Goal: Feedback & Contribution: Contribute content

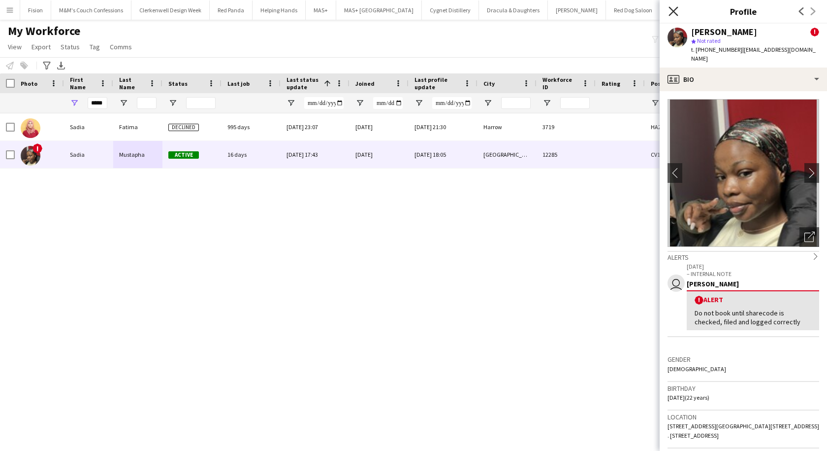
click at [675, 12] on icon at bounding box center [673, 10] width 9 height 9
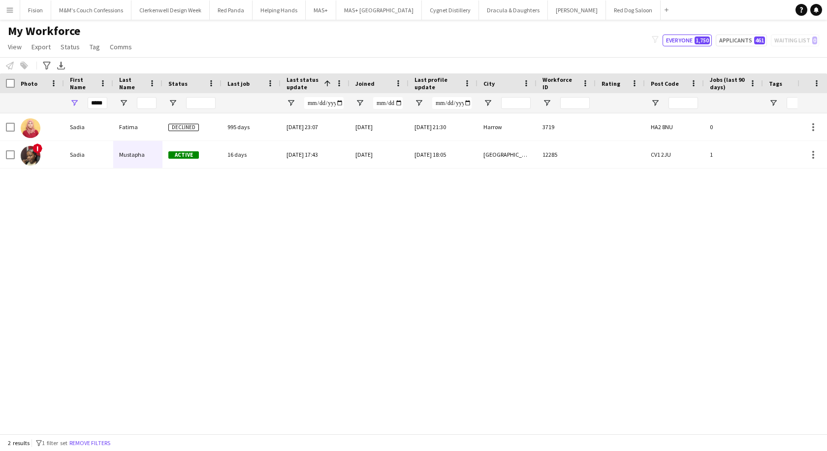
click at [5, 8] on button "Menu" at bounding box center [10, 10] width 20 height 20
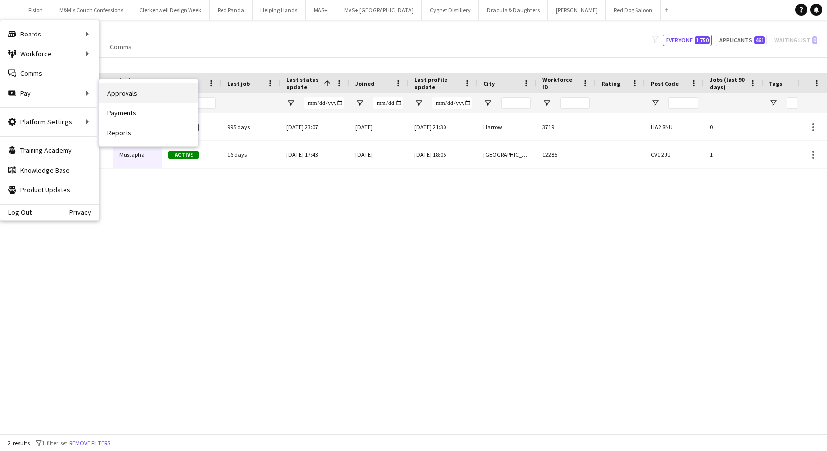
click at [152, 95] on link "Approvals" at bounding box center [148, 93] width 98 height 20
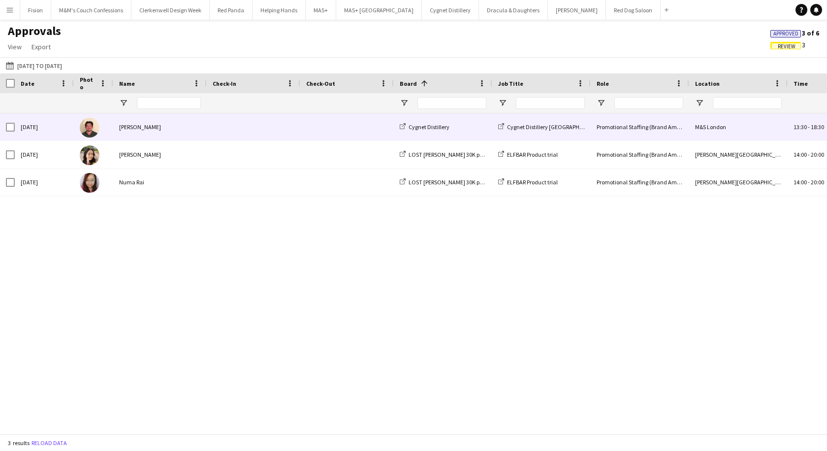
click at [153, 123] on div "[PERSON_NAME]" at bounding box center [160, 126] width 94 height 27
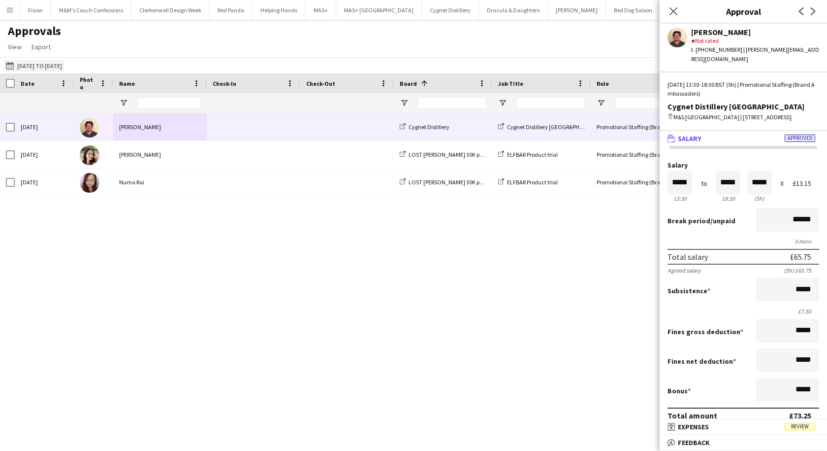
click at [64, 63] on button "[DATE] to [DATE] [DATE] to [DATE]" at bounding box center [34, 66] width 60 height 12
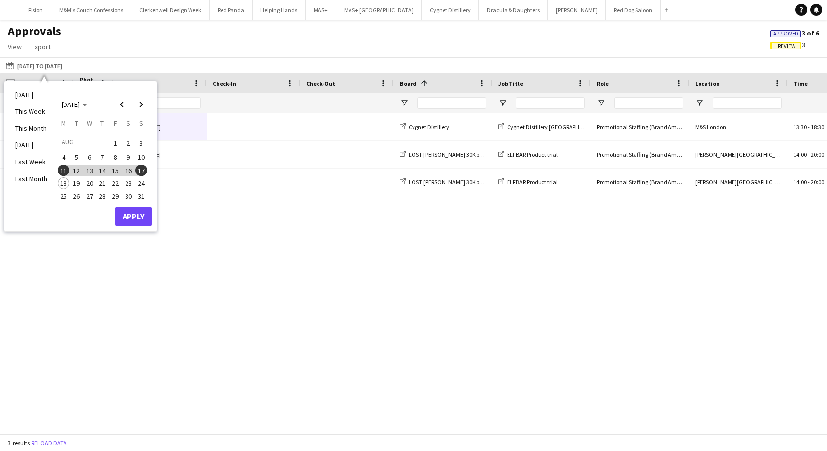
click at [116, 147] on span "1" at bounding box center [115, 143] width 12 height 14
click at [140, 171] on span "17" at bounding box center [141, 170] width 12 height 12
click at [134, 217] on button "Apply" at bounding box center [133, 216] width 36 height 20
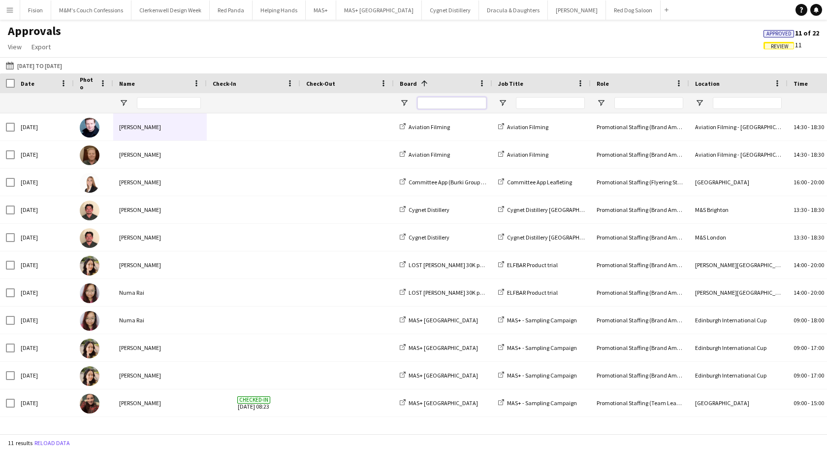
click at [437, 105] on input "Board Filter Input" at bounding box center [452, 103] width 69 height 12
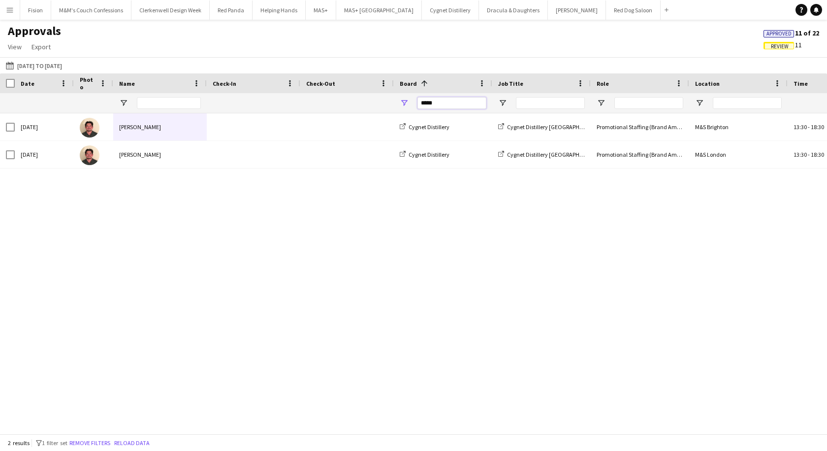
type input "******"
drag, startPoint x: 443, startPoint y: 100, endPoint x: 408, endPoint y: 108, distance: 35.8
click at [408, 108] on div "******" at bounding box center [443, 103] width 98 height 20
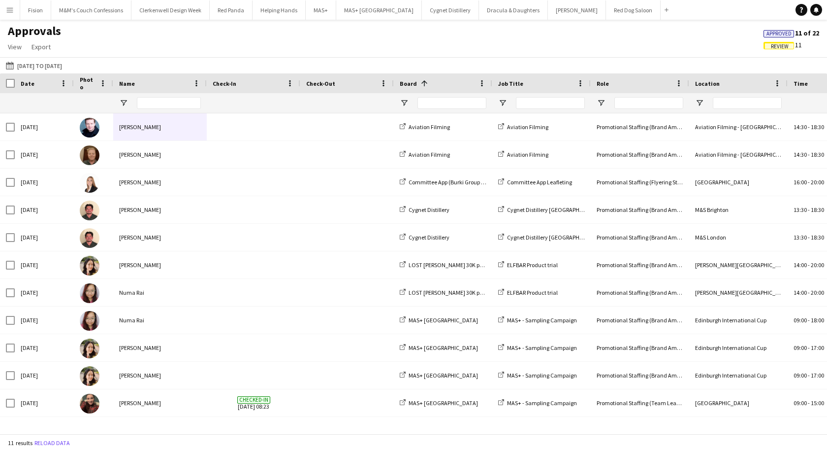
click at [775, 46] on span "Review" at bounding box center [780, 46] width 18 height 6
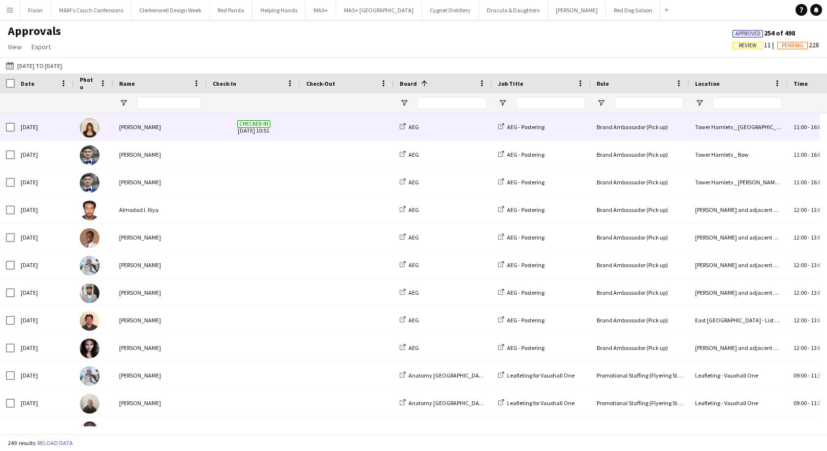
click at [140, 133] on div "[PERSON_NAME]" at bounding box center [160, 126] width 94 height 27
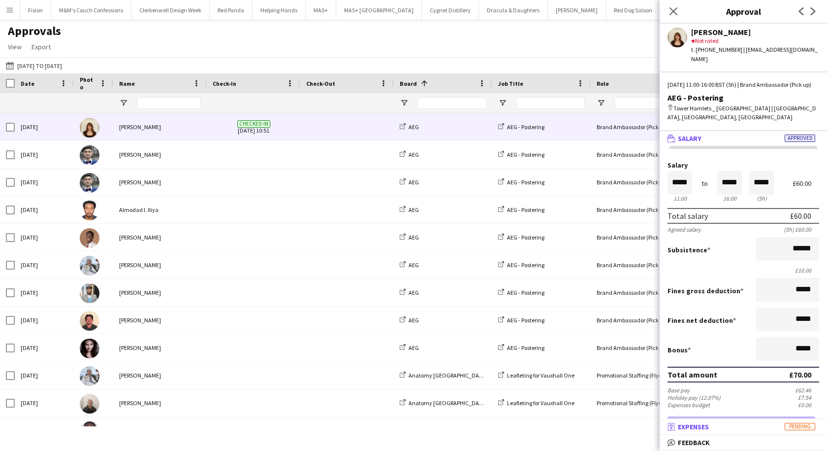
click at [707, 425] on span "Expenses" at bounding box center [693, 426] width 31 height 9
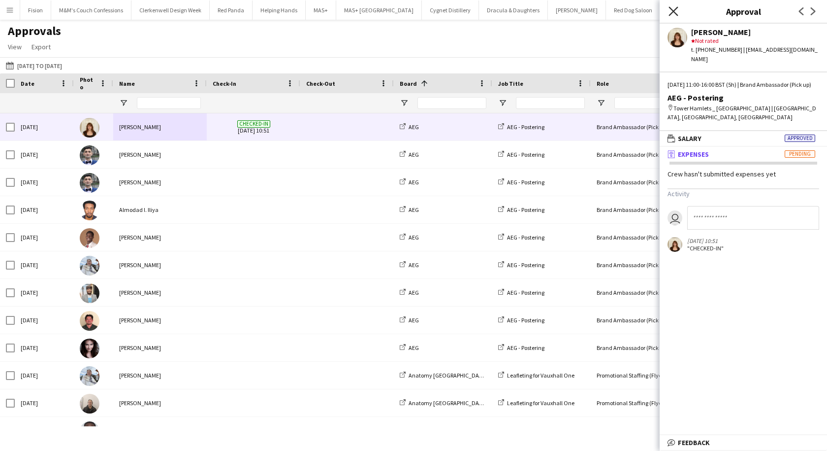
click at [674, 7] on icon "Close pop-in" at bounding box center [673, 10] width 9 height 9
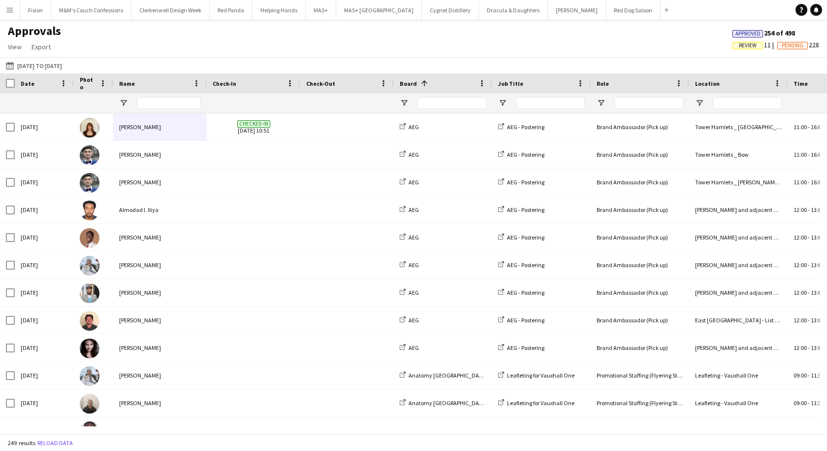
click at [746, 44] on span "Review" at bounding box center [748, 45] width 18 height 6
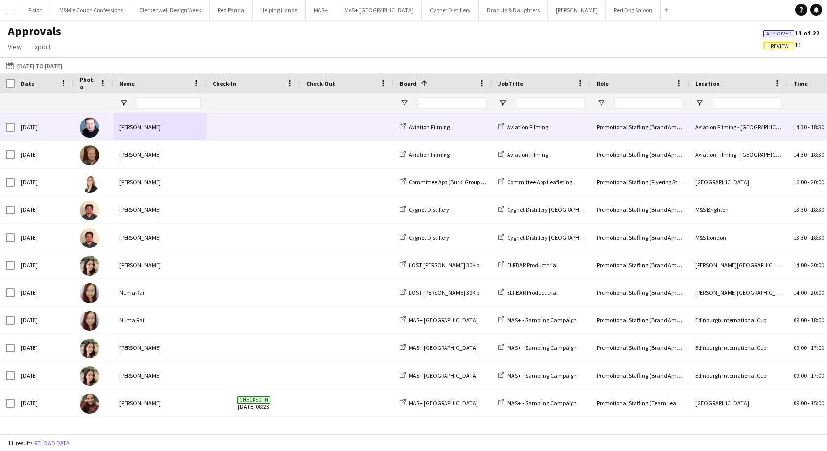
click at [138, 129] on div "[PERSON_NAME]" at bounding box center [160, 126] width 94 height 27
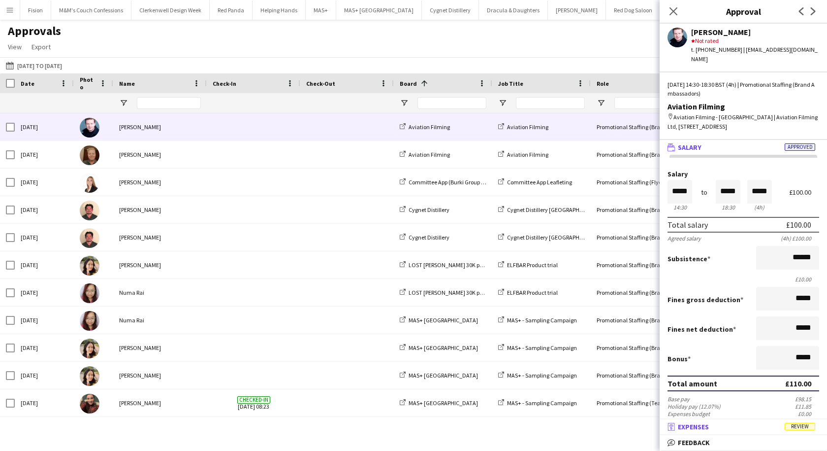
click at [720, 426] on mat-panel-title "receipt Expenses Review" at bounding box center [741, 426] width 163 height 9
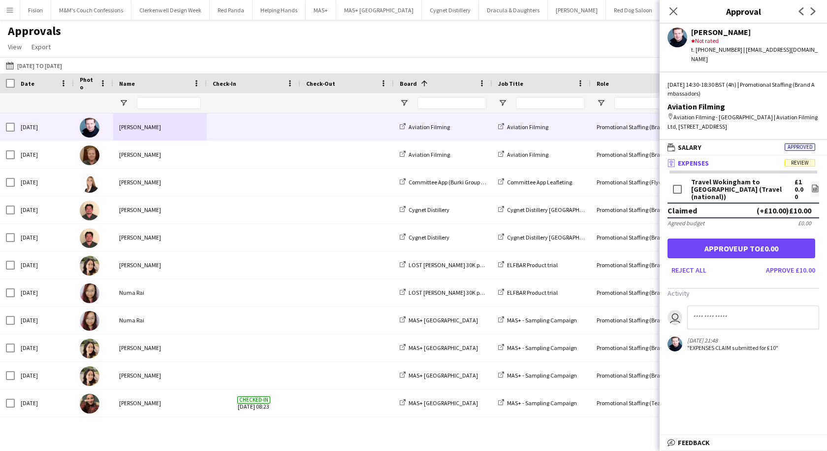
click at [700, 308] on input at bounding box center [753, 317] width 132 height 24
type input "**********"
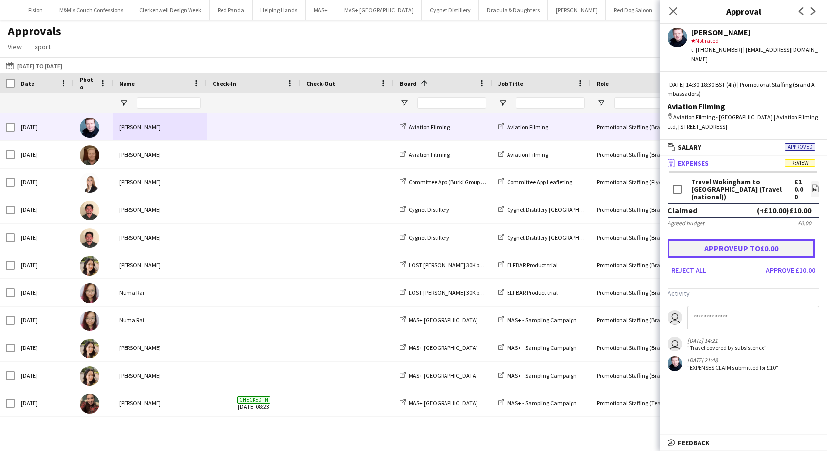
click at [750, 244] on button "Approve up to £0.00" at bounding box center [742, 248] width 148 height 20
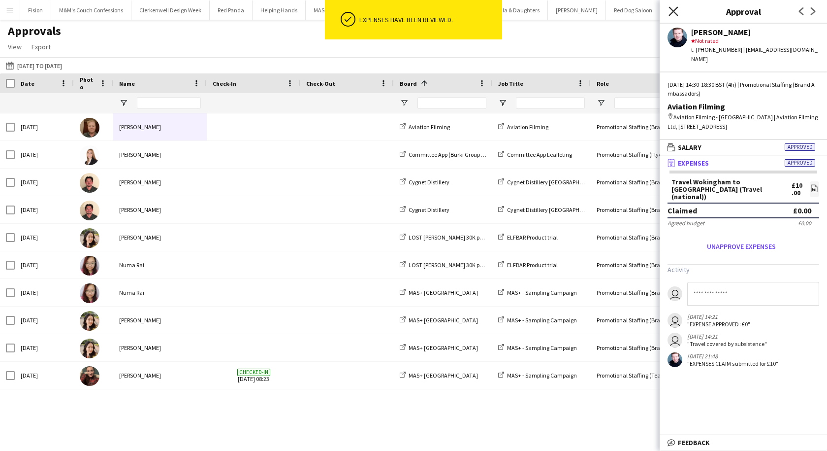
click at [675, 10] on icon at bounding box center [673, 10] width 9 height 9
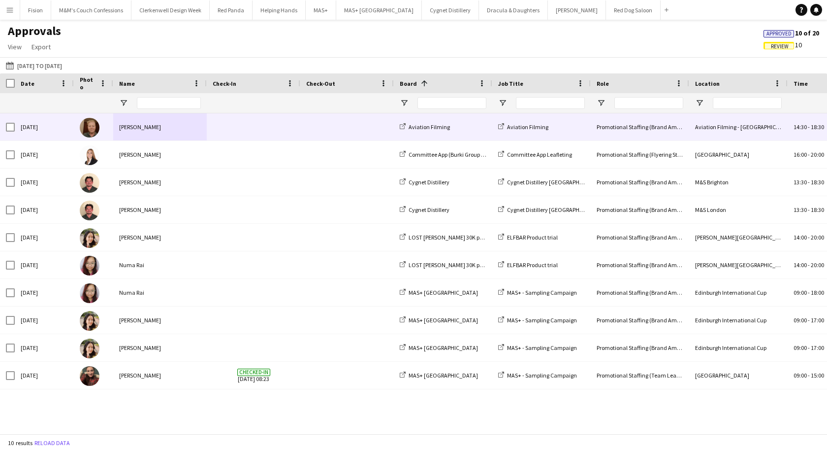
click at [185, 137] on div "[PERSON_NAME]" at bounding box center [160, 126] width 94 height 27
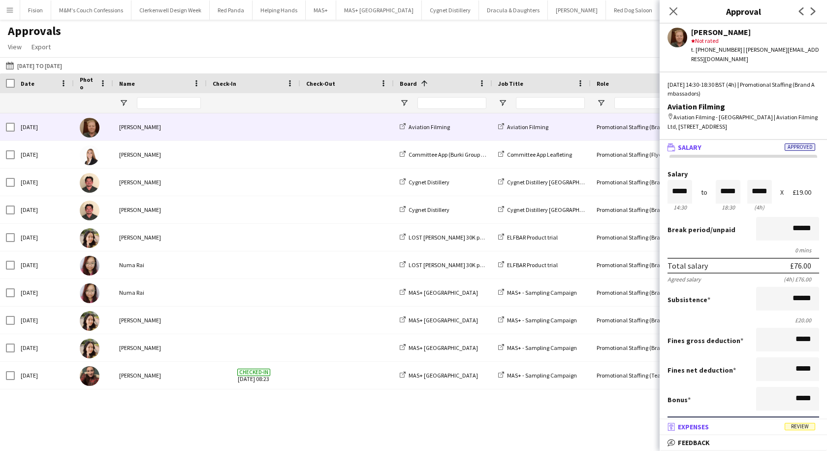
click at [724, 426] on mat-panel-title "receipt Expenses Review" at bounding box center [741, 426] width 163 height 9
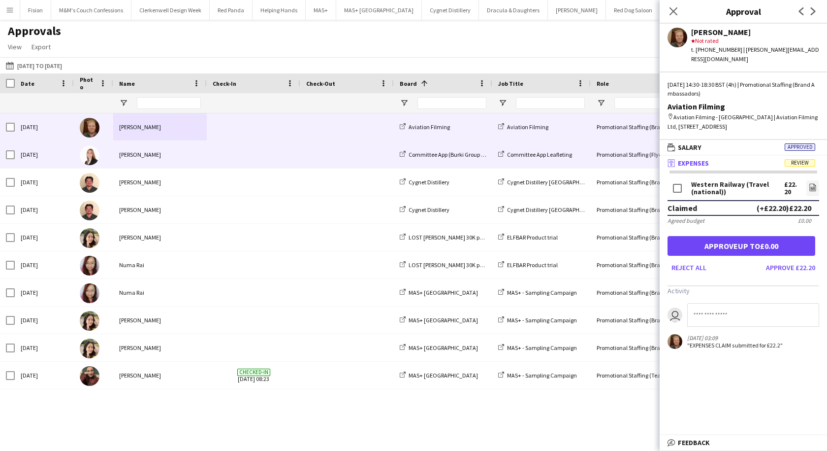
click at [176, 157] on div "[PERSON_NAME]" at bounding box center [160, 154] width 94 height 27
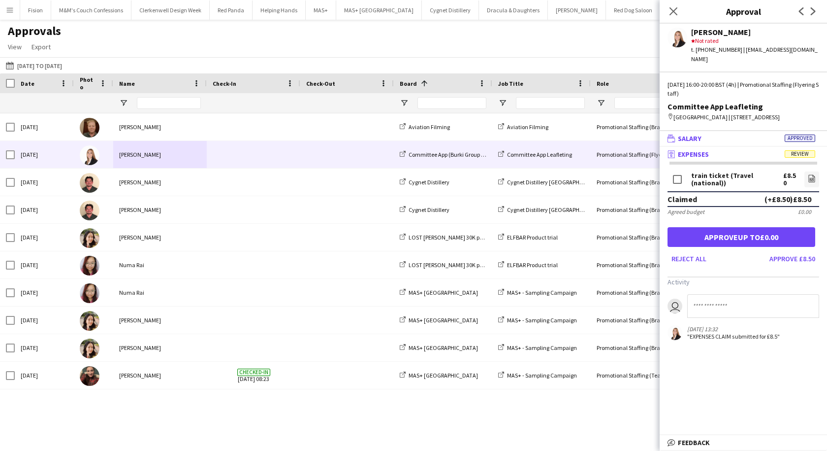
click at [724, 131] on mat-expansion-panel-header "wallet Salary Approved" at bounding box center [743, 138] width 167 height 15
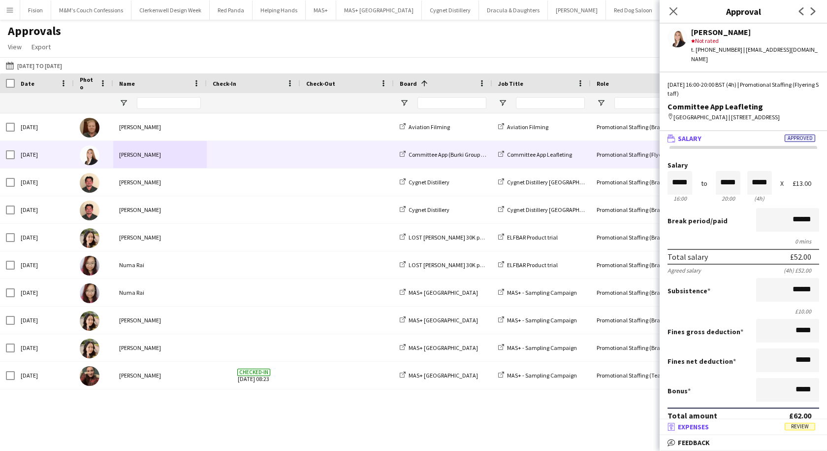
click at [700, 426] on span "Expenses" at bounding box center [693, 426] width 31 height 9
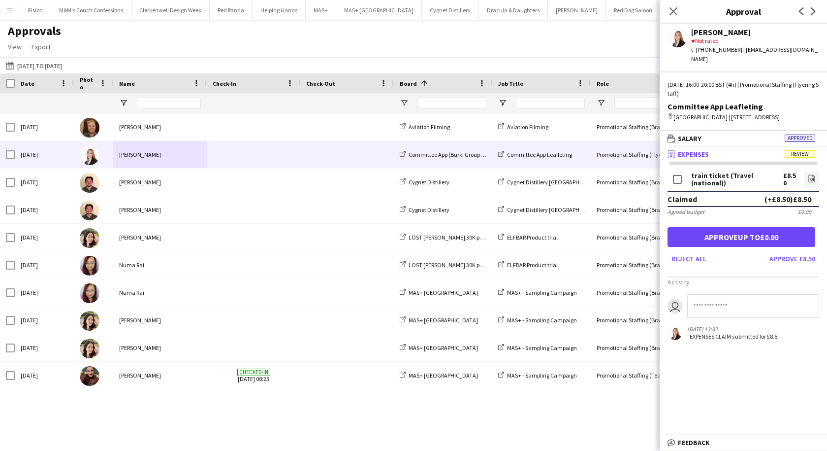
click at [700, 295] on input at bounding box center [753, 306] width 132 height 24
type input "**********"
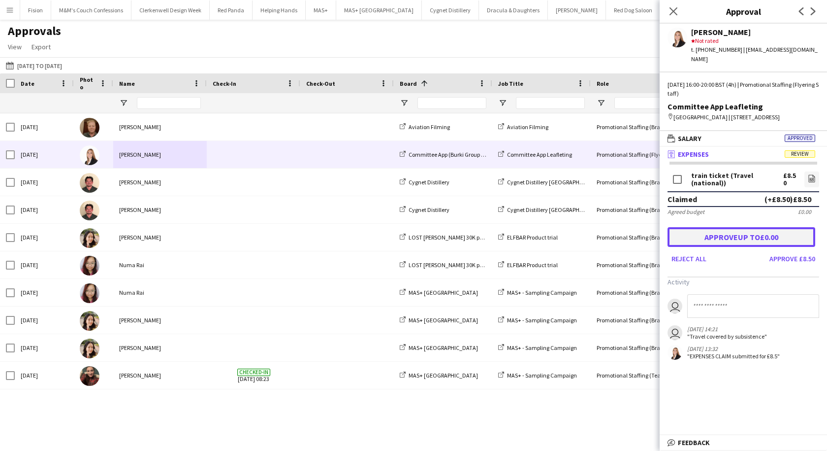
click at [736, 227] on button "Approve up to £0.00" at bounding box center [742, 237] width 148 height 20
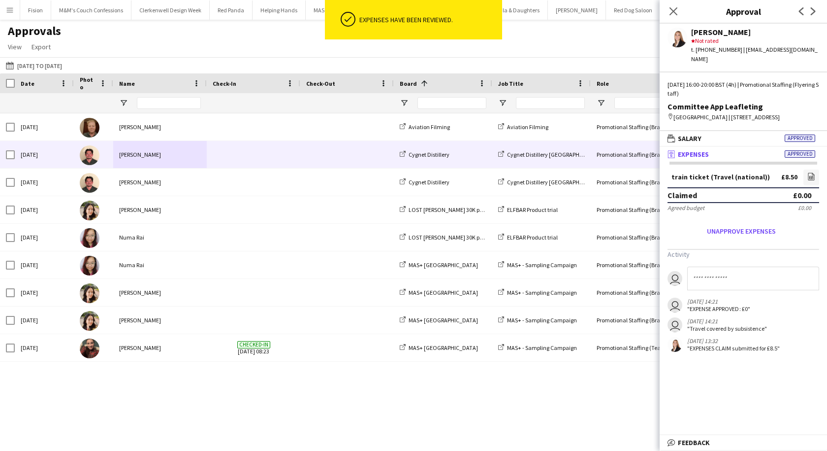
click at [205, 157] on div "[PERSON_NAME]" at bounding box center [160, 154] width 94 height 27
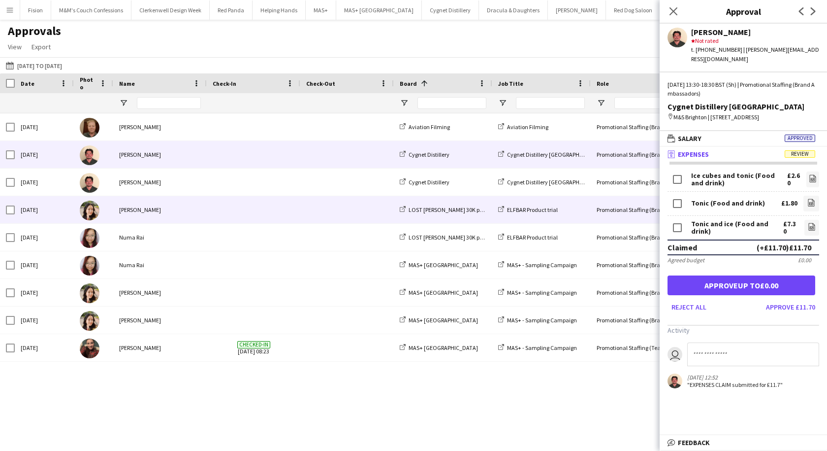
click at [160, 204] on div "[PERSON_NAME]" at bounding box center [160, 209] width 94 height 27
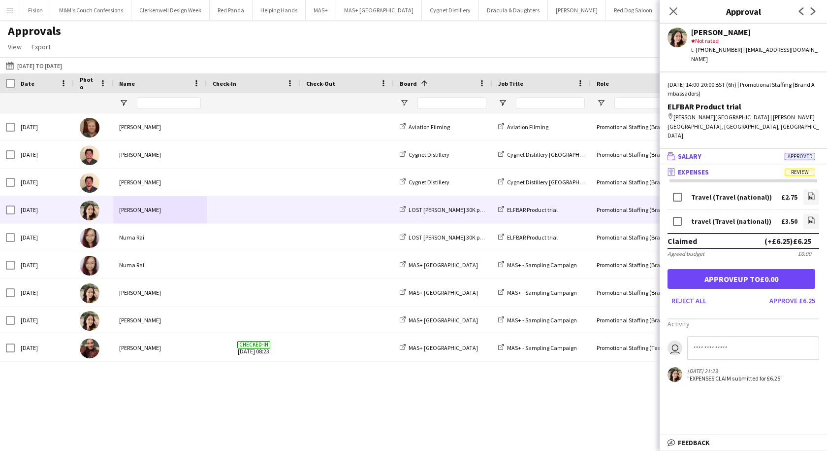
click at [718, 152] on mat-panel-title "wallet Salary Approved" at bounding box center [741, 156] width 163 height 9
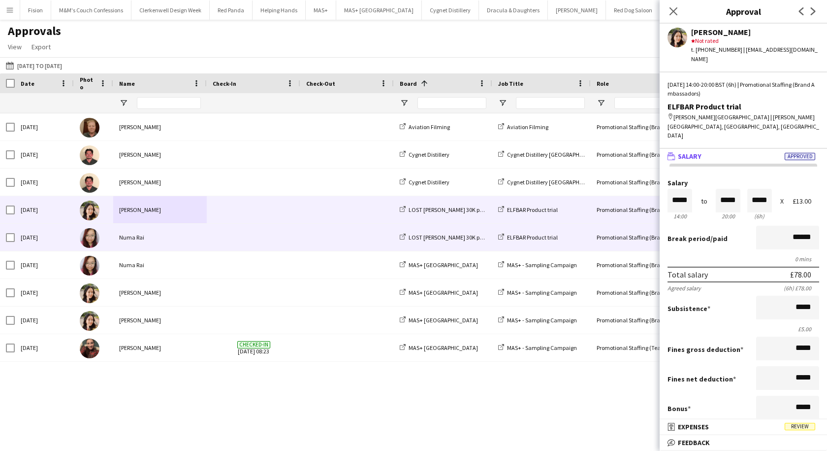
click at [147, 237] on div "Numa Rai" at bounding box center [160, 237] width 94 height 27
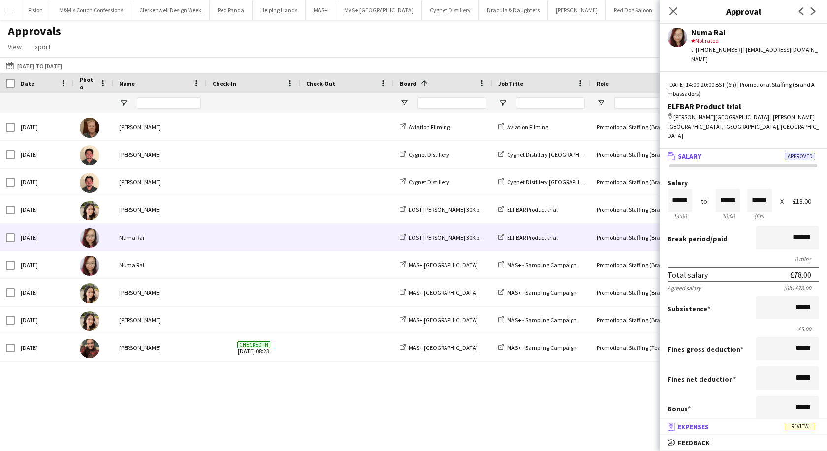
click at [727, 425] on mat-panel-title "receipt Expenses Review" at bounding box center [741, 426] width 163 height 9
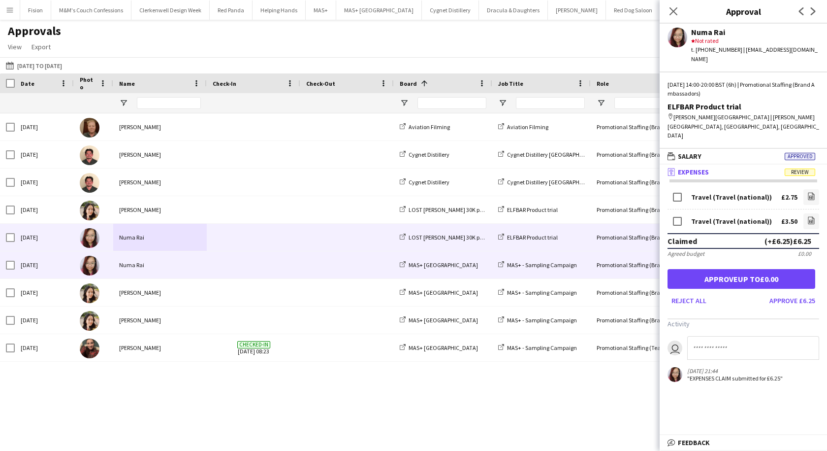
click at [162, 262] on div "Numa Rai" at bounding box center [160, 264] width 94 height 27
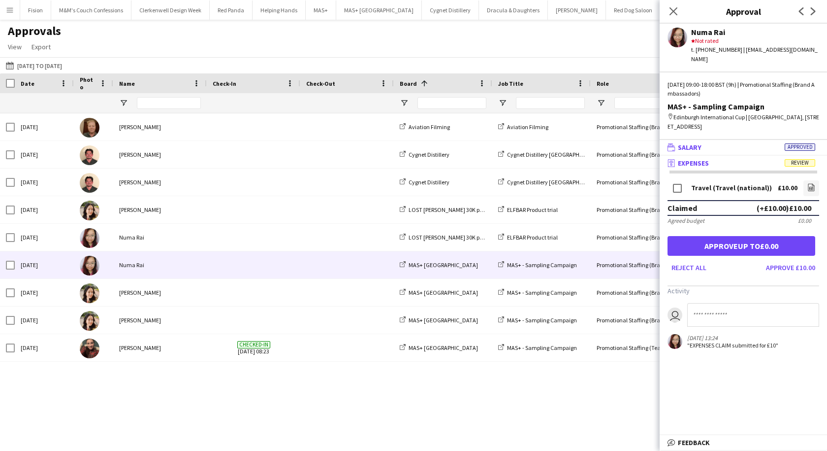
click at [733, 143] on mat-panel-title "wallet Salary Approved" at bounding box center [741, 147] width 163 height 9
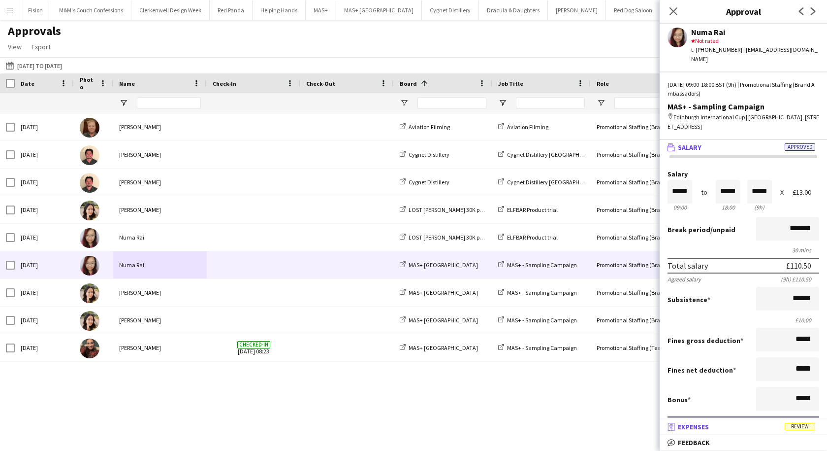
click at [728, 430] on mat-panel-title "receipt Expenses Review" at bounding box center [741, 426] width 163 height 9
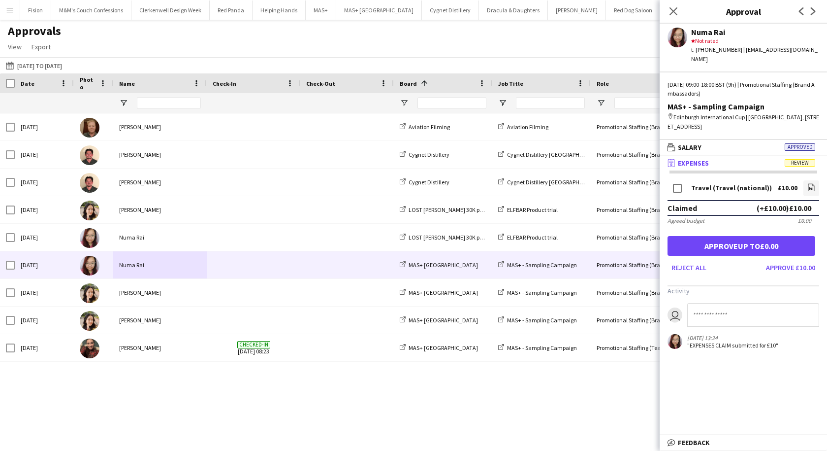
click at [716, 309] on input at bounding box center [753, 315] width 132 height 24
type input "**********"
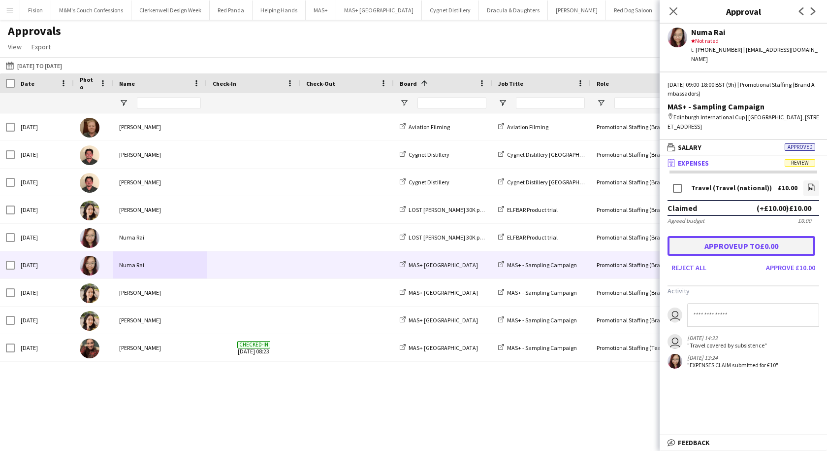
click at [744, 237] on button "Approve up to £0.00" at bounding box center [742, 246] width 148 height 20
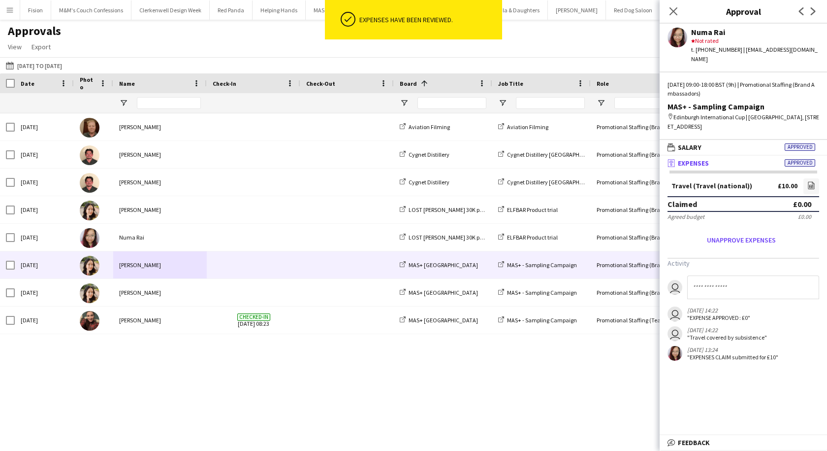
click at [139, 262] on div "[PERSON_NAME]" at bounding box center [160, 264] width 94 height 27
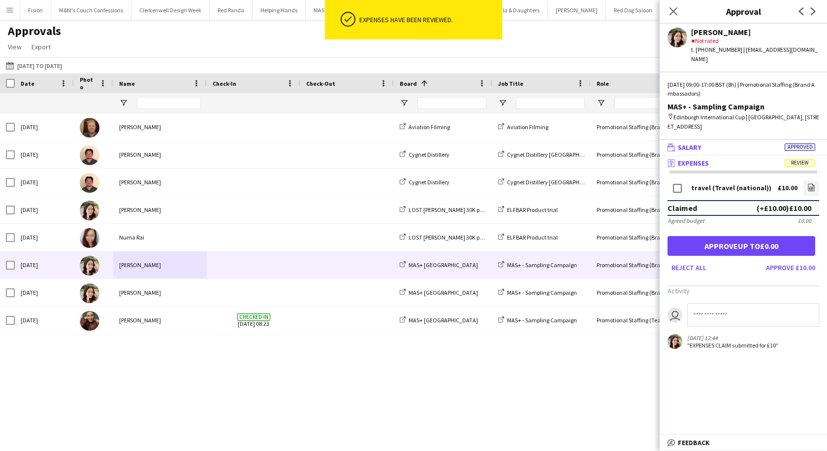
click at [742, 143] on mat-expansion-panel-header "wallet Salary Approved" at bounding box center [743, 147] width 167 height 15
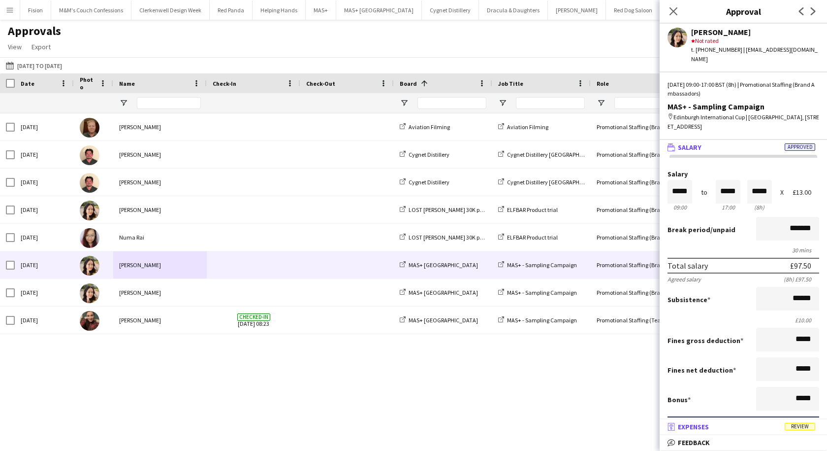
click at [726, 424] on mat-panel-title "receipt Expenses Review" at bounding box center [741, 426] width 163 height 9
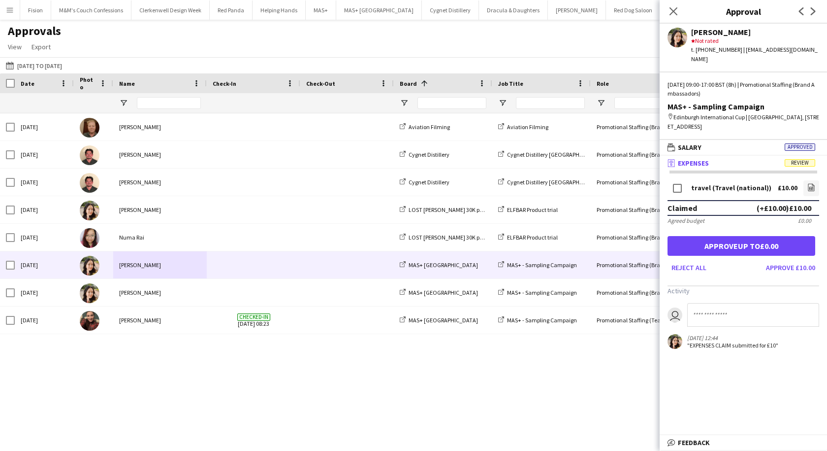
click at [700, 306] on input at bounding box center [753, 315] width 132 height 24
type input "**********"
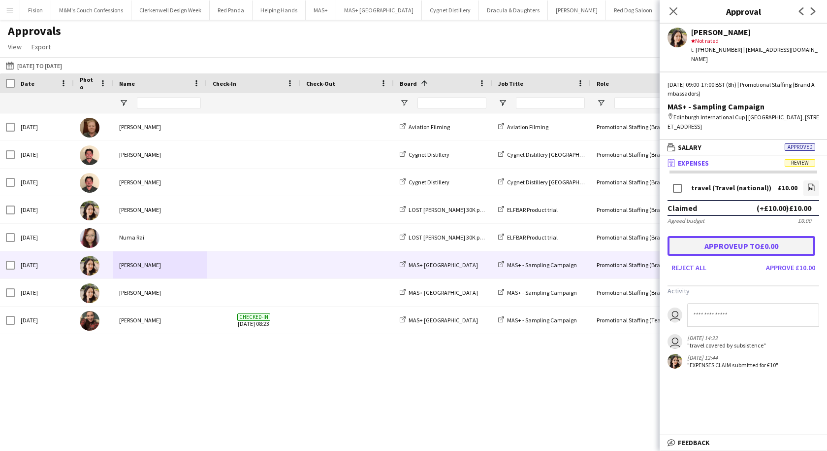
click at [744, 237] on button "Approve up to £0.00" at bounding box center [742, 246] width 148 height 20
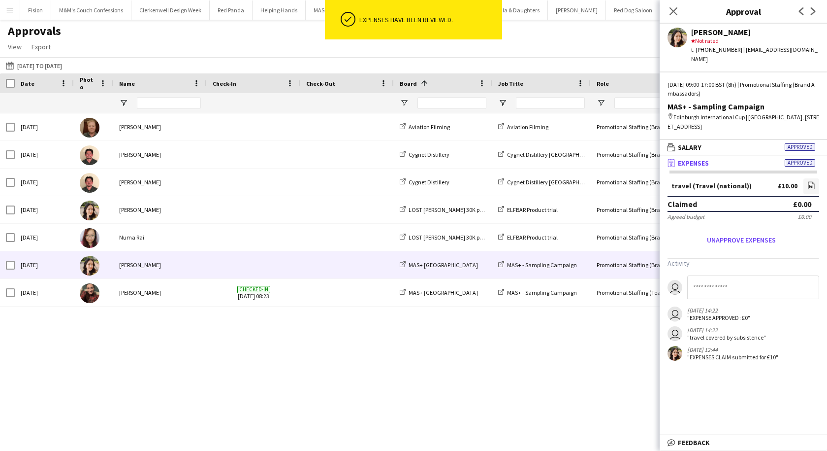
click at [132, 262] on div "[PERSON_NAME]" at bounding box center [160, 264] width 94 height 27
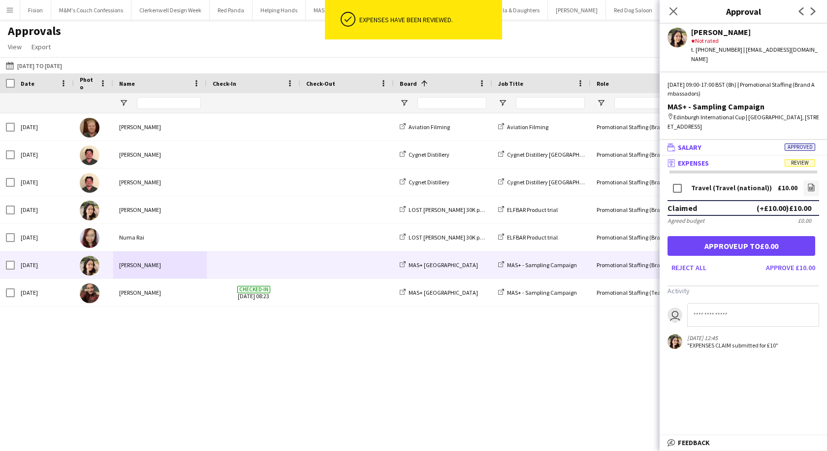
click at [730, 143] on mat-panel-title "wallet Salary Approved" at bounding box center [741, 147] width 163 height 9
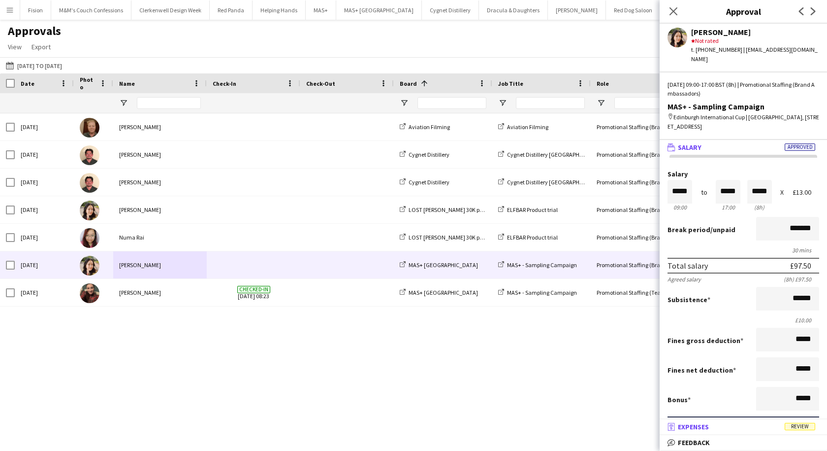
click at [715, 426] on mat-panel-title "receipt Expenses Review" at bounding box center [741, 426] width 163 height 9
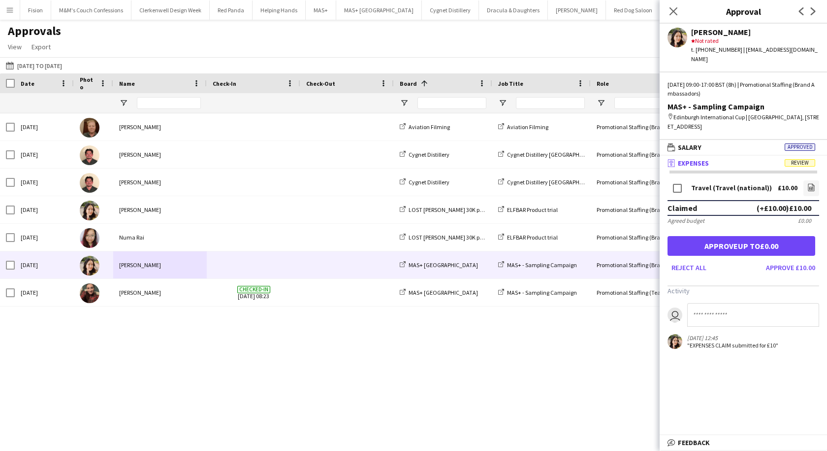
click at [711, 308] on input at bounding box center [753, 315] width 132 height 24
type input "**********"
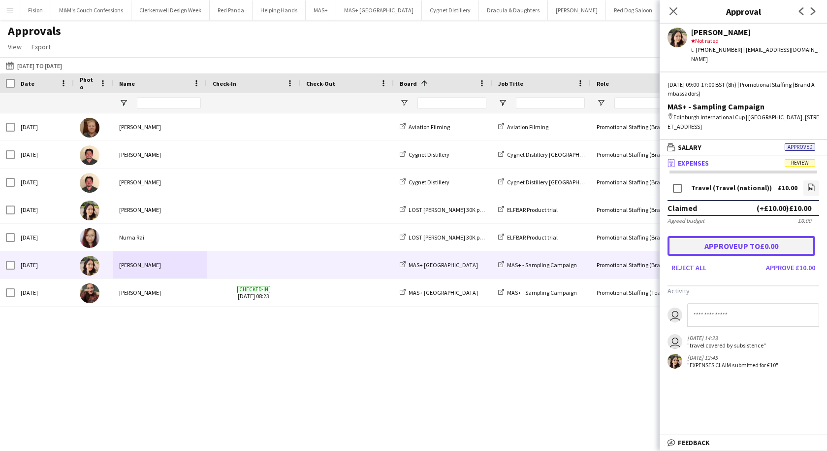
click at [746, 239] on button "Approve up to £0.00" at bounding box center [742, 246] width 148 height 20
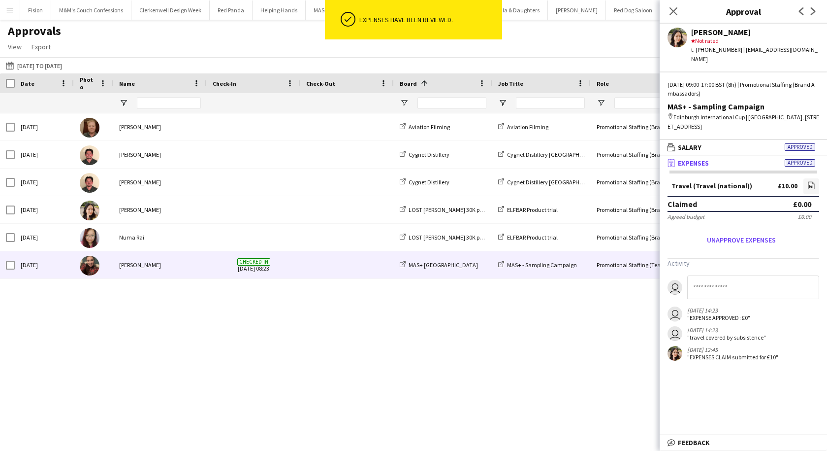
click at [151, 257] on div "[PERSON_NAME]" at bounding box center [160, 264] width 94 height 27
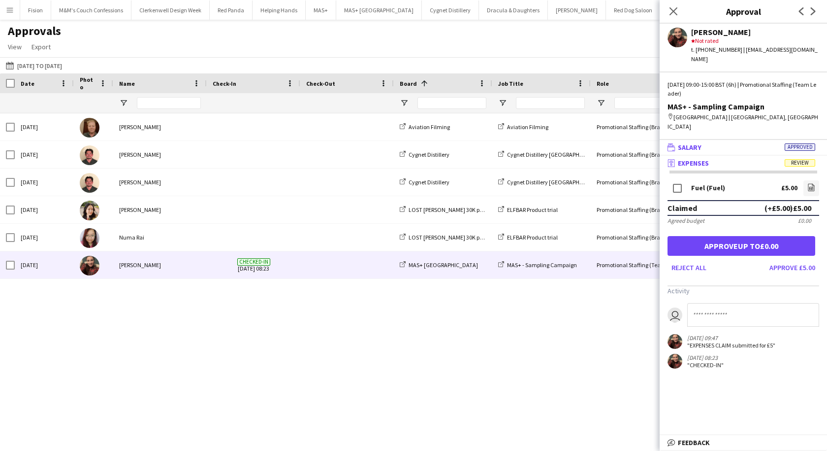
click at [722, 143] on mat-panel-title "wallet Salary Approved" at bounding box center [741, 147] width 163 height 9
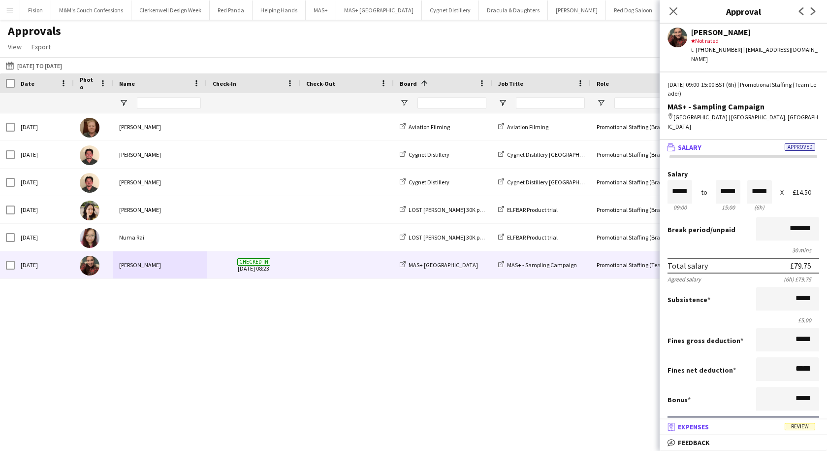
click at [721, 422] on mat-panel-title "receipt Expenses Review" at bounding box center [741, 426] width 163 height 9
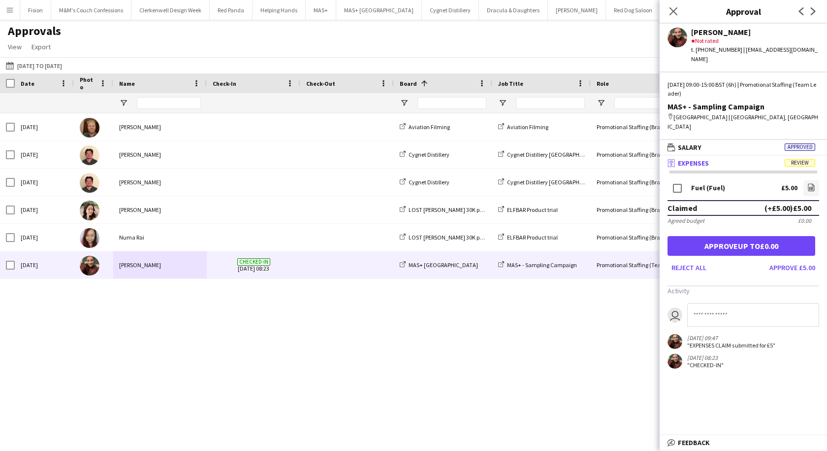
click at [712, 303] on input at bounding box center [753, 315] width 132 height 24
type input "**********"
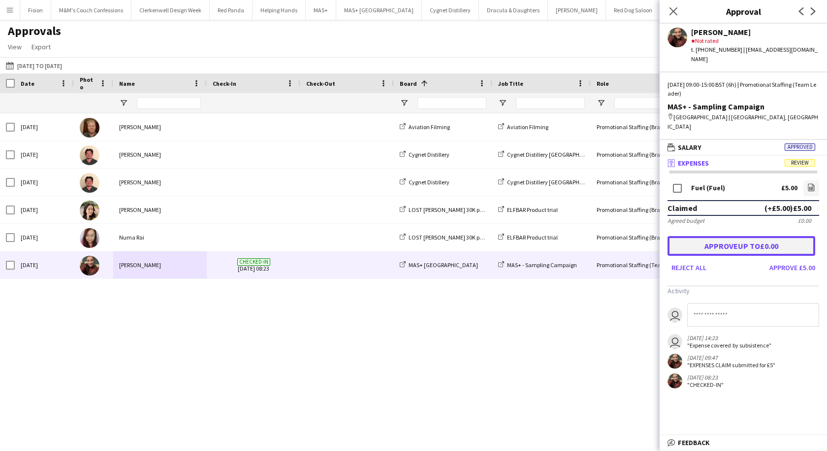
click at [733, 237] on button "Approve up to £0.00" at bounding box center [742, 246] width 148 height 20
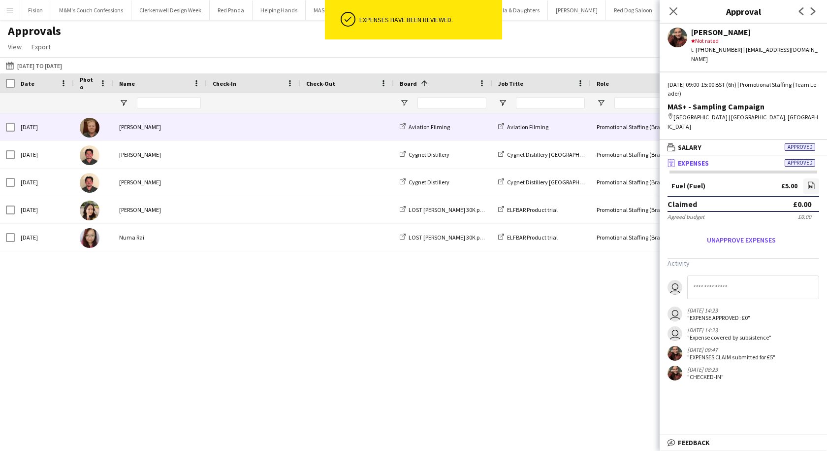
click at [184, 128] on div "[PERSON_NAME]" at bounding box center [160, 126] width 94 height 27
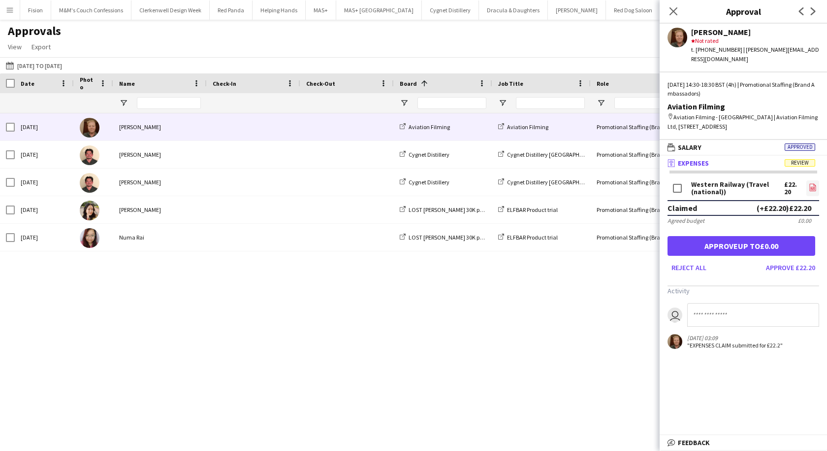
click at [808, 180] on link "file-image" at bounding box center [813, 188] width 13 height 16
drag, startPoint x: 737, startPoint y: 50, endPoint x: 801, endPoint y: 51, distance: 64.0
click at [801, 51] on div "[PERSON_NAME] star Not rated t. [PHONE_NUMBER] | [PERSON_NAME][EMAIL_ADDRESS][D…" at bounding box center [743, 44] width 167 height 40
copy div "[PERSON_NAME][EMAIL_ADDRESS][DOMAIN_NAME]"
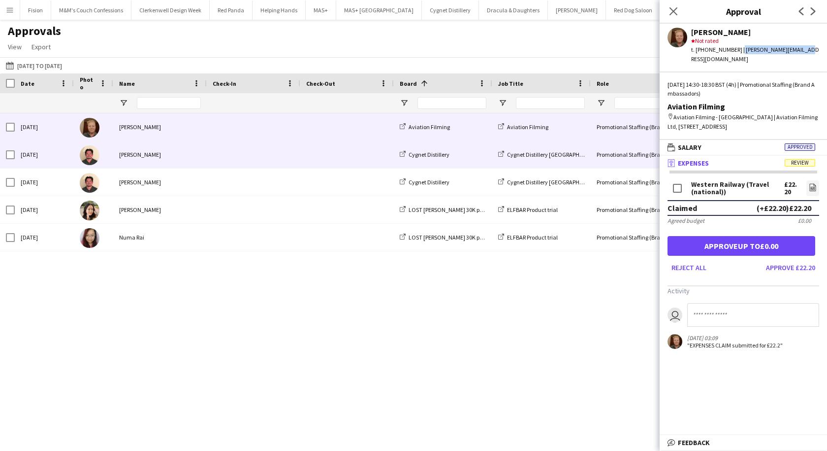
click at [170, 159] on div "[PERSON_NAME]" at bounding box center [160, 154] width 94 height 27
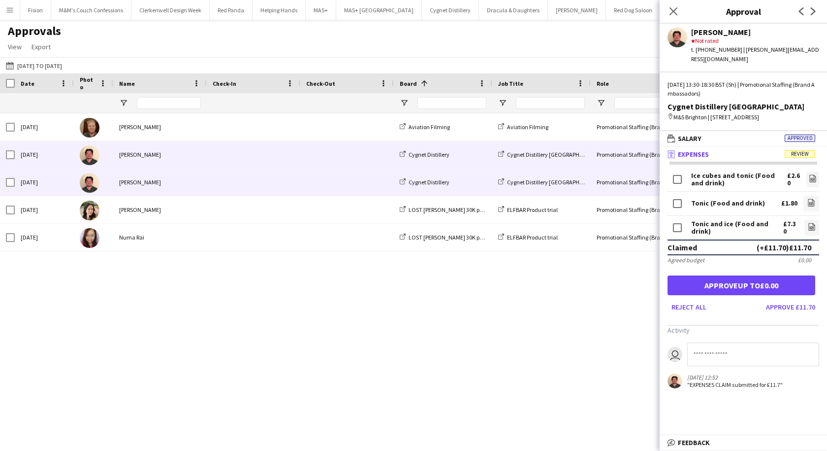
click at [156, 187] on div "[PERSON_NAME]" at bounding box center [160, 181] width 94 height 27
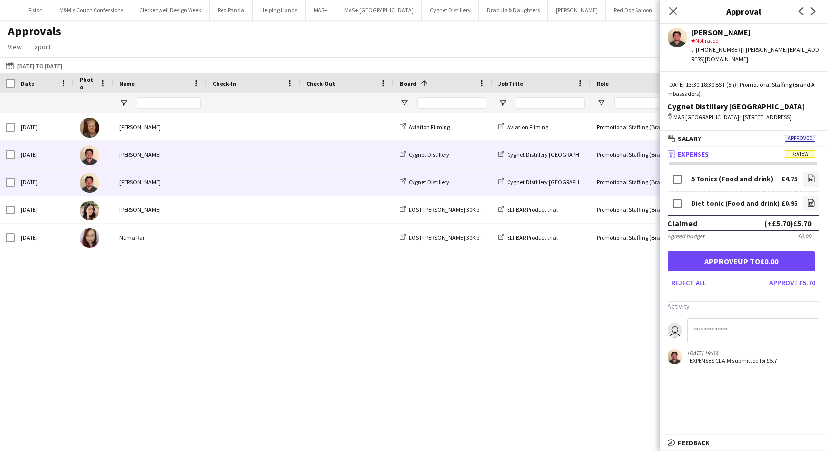
click at [236, 159] on span at bounding box center [254, 154] width 82 height 27
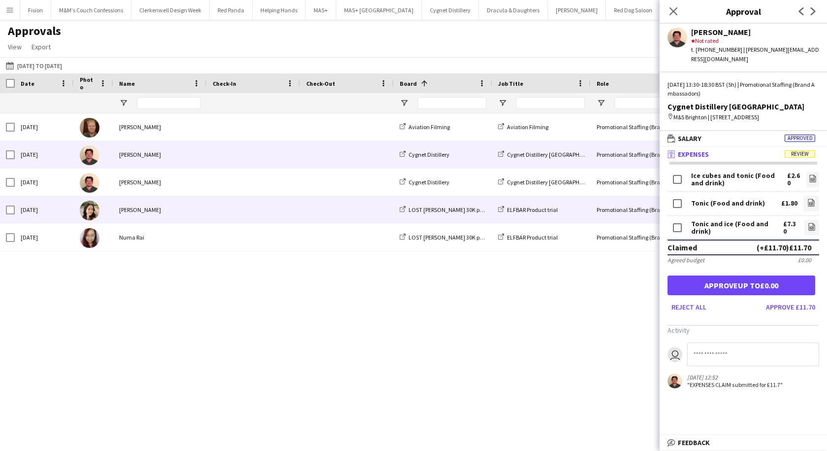
click at [199, 219] on div "[PERSON_NAME]" at bounding box center [160, 209] width 94 height 27
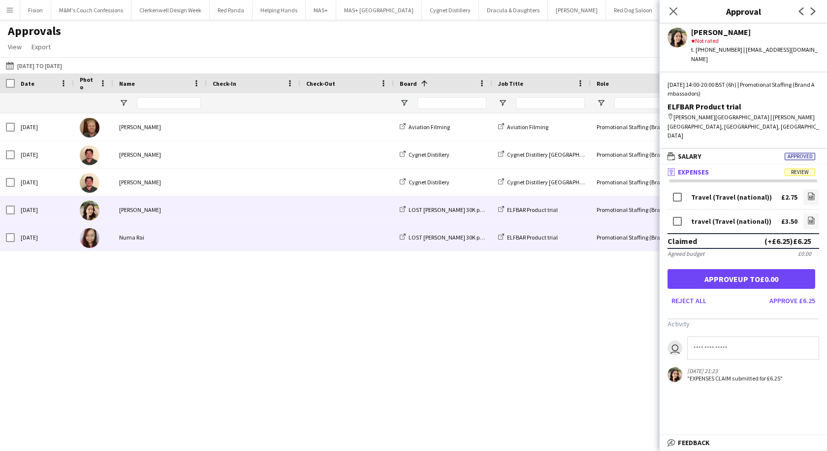
click at [199, 236] on div "Numa Rai" at bounding box center [160, 237] width 94 height 27
click at [152, 209] on div "[PERSON_NAME]" at bounding box center [160, 209] width 94 height 27
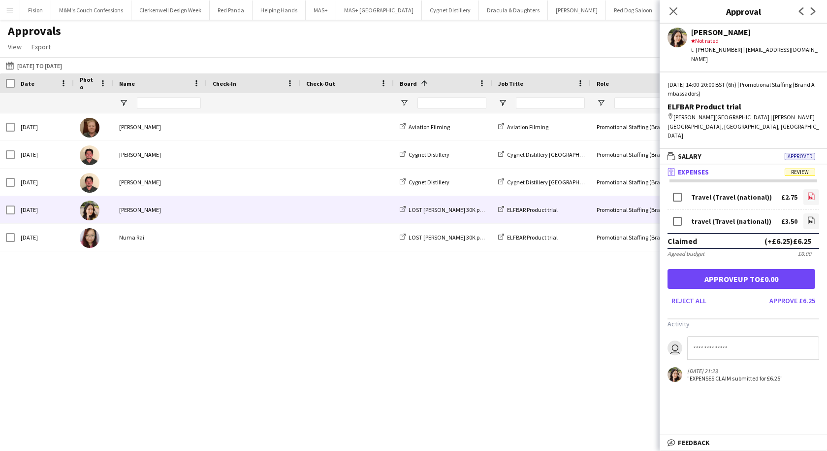
click at [811, 192] on icon "file-image" at bounding box center [812, 196] width 8 height 8
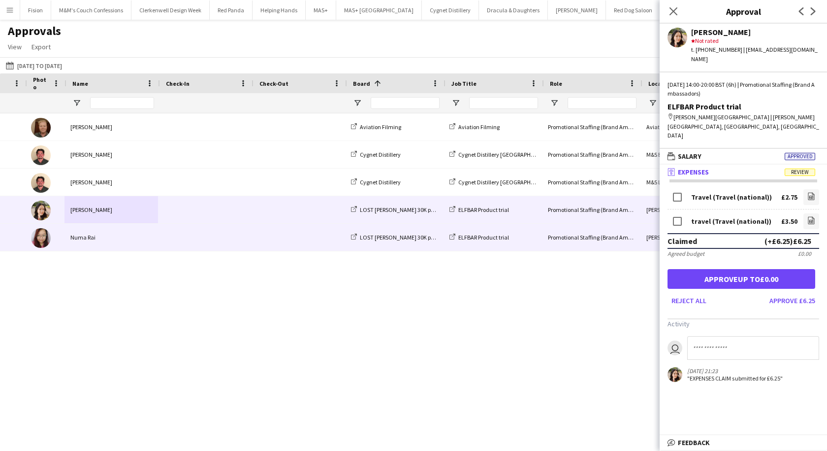
scroll to position [0, 49]
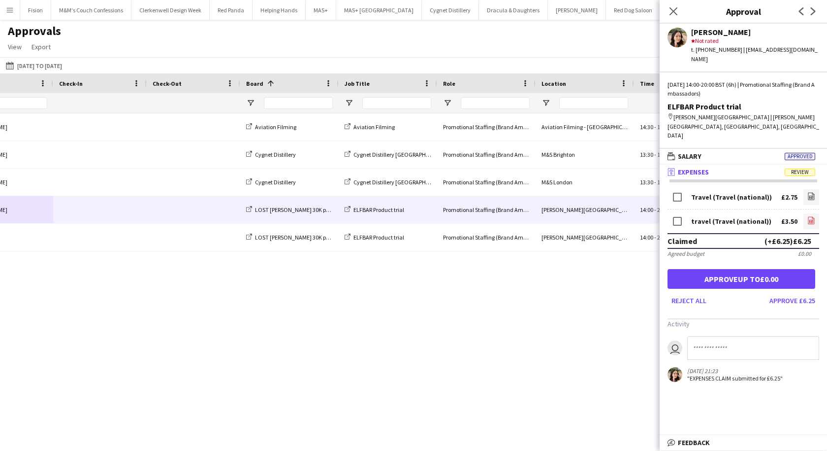
click at [810, 216] on icon "file-image" at bounding box center [812, 220] width 8 height 8
click at [810, 192] on icon "file-image" at bounding box center [812, 196] width 8 height 8
click at [808, 192] on icon "file-image" at bounding box center [812, 196] width 8 height 8
click at [812, 221] on icon at bounding box center [811, 221] width 1 height 1
click at [808, 193] on icon at bounding box center [811, 196] width 6 height 7
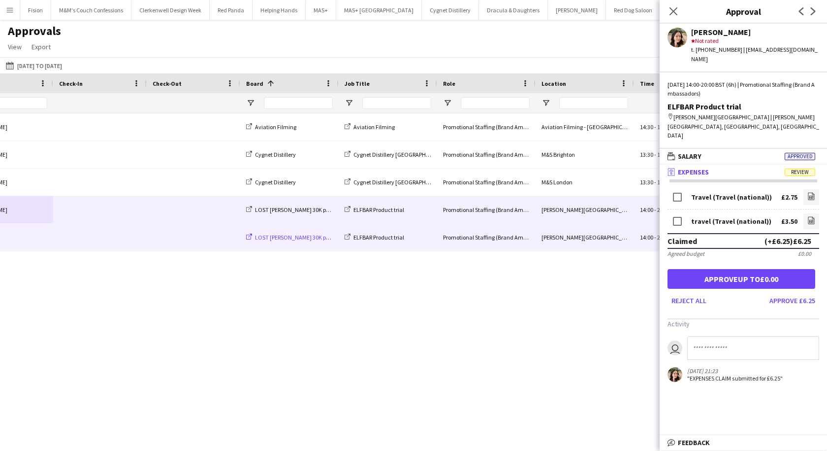
scroll to position [0, 0]
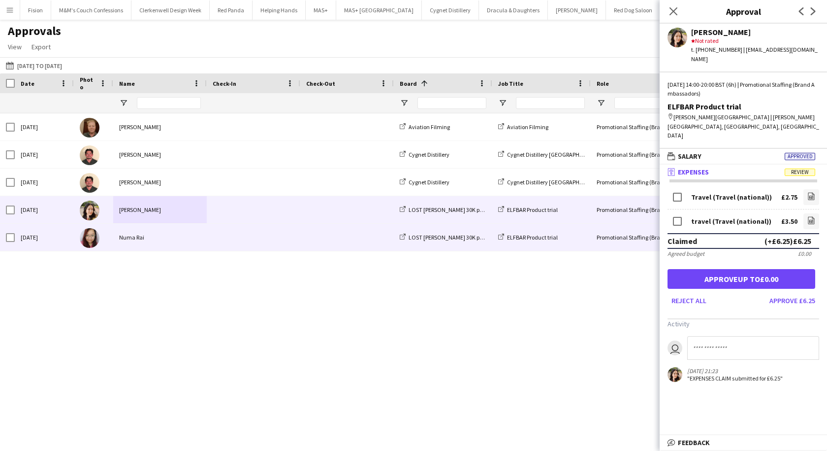
click at [130, 238] on div "Numa Rai" at bounding box center [160, 237] width 94 height 27
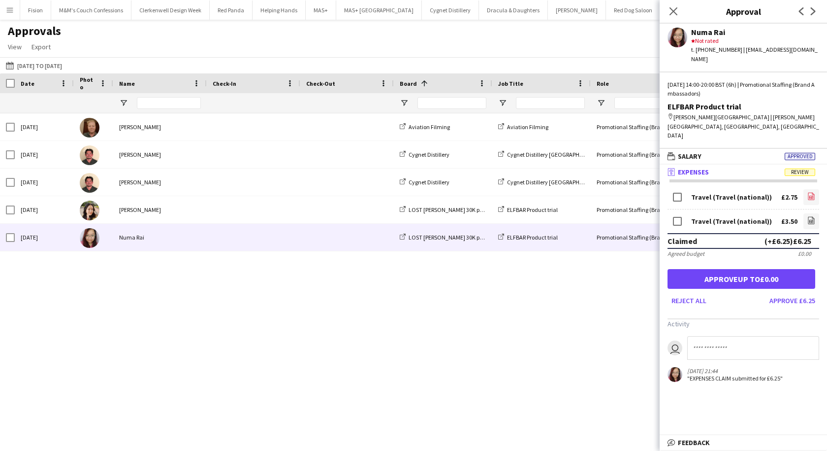
click at [808, 192] on icon "file-image" at bounding box center [812, 196] width 8 height 8
click at [811, 216] on icon "file-image" at bounding box center [812, 220] width 8 height 8
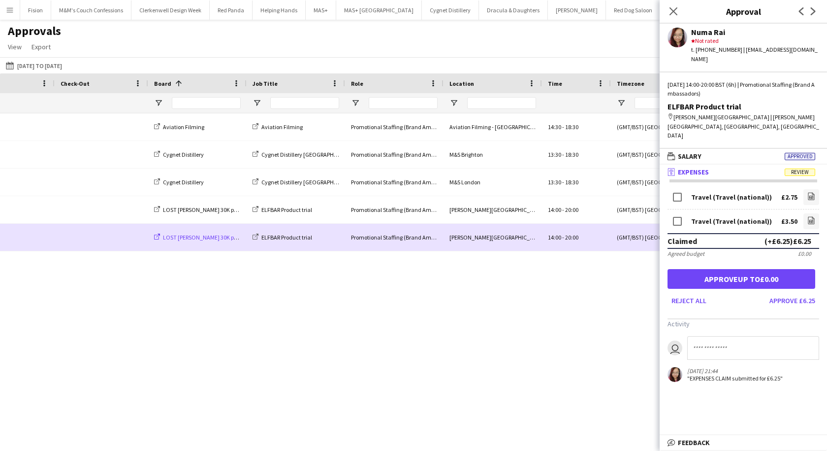
scroll to position [0, 397]
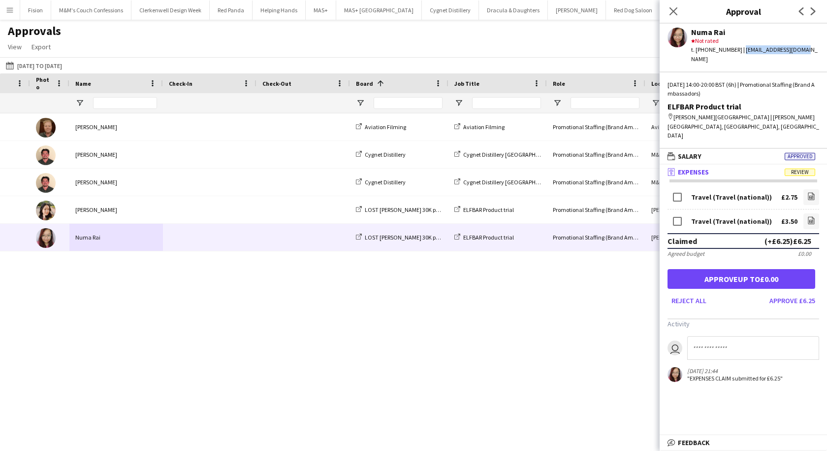
drag, startPoint x: 738, startPoint y: 50, endPoint x: 800, endPoint y: 51, distance: 62.0
click at [800, 51] on div "t. [PHONE_NUMBER] | [EMAIL_ADDRESS][DOMAIN_NAME]" at bounding box center [755, 54] width 128 height 18
copy div "[EMAIL_ADDRESS][DOMAIN_NAME]"
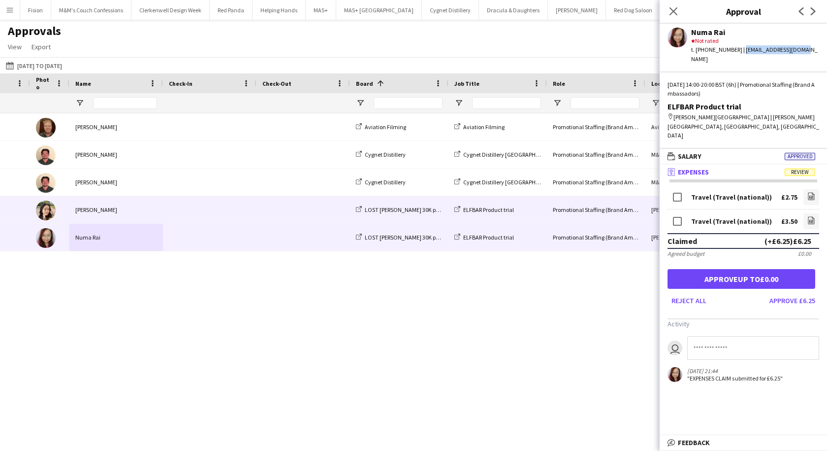
click at [90, 207] on div "[PERSON_NAME]" at bounding box center [116, 209] width 94 height 27
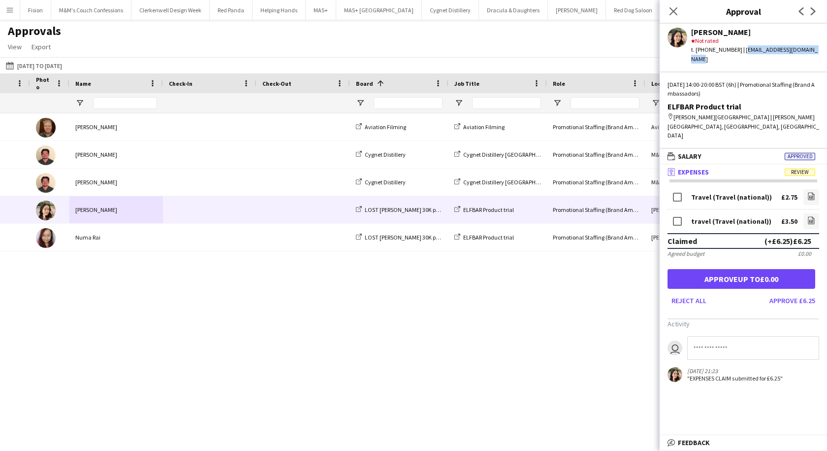
drag, startPoint x: 741, startPoint y: 51, endPoint x: 818, endPoint y: 49, distance: 76.8
click at [818, 49] on div "[PERSON_NAME] star Not rated t. [PHONE_NUMBER] | [EMAIL_ADDRESS][DOMAIN_NAME]" at bounding box center [743, 44] width 167 height 40
copy div "[EMAIL_ADDRESS][DOMAIN_NAME]"
click at [809, 220] on icon at bounding box center [811, 221] width 4 height 3
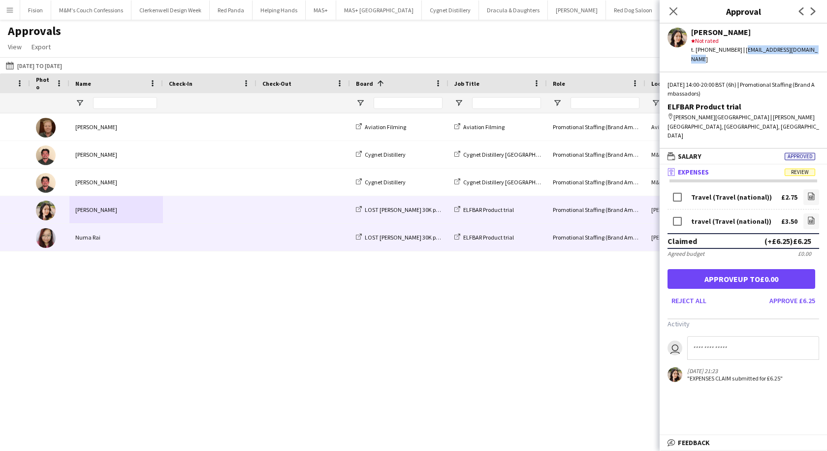
click at [141, 233] on div "Numa Rai" at bounding box center [116, 237] width 94 height 27
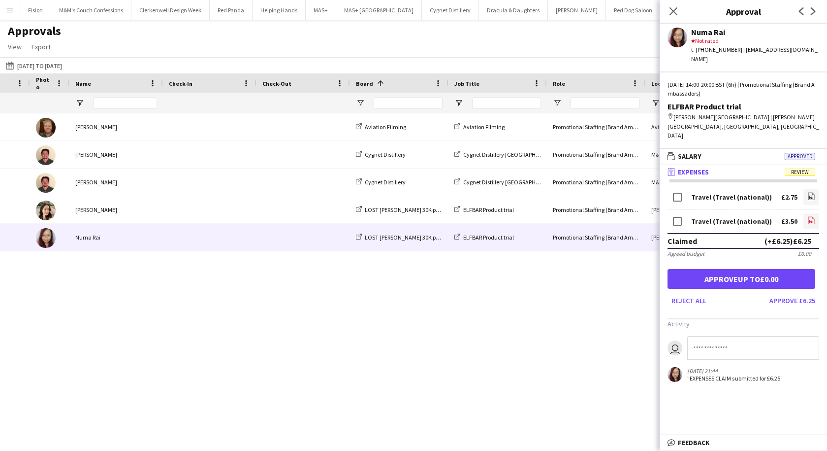
click at [808, 216] on icon "file-image" at bounding box center [812, 220] width 8 height 8
click at [694, 36] on div "star Not rated" at bounding box center [755, 40] width 128 height 9
click at [9, 12] on app-icon "Menu" at bounding box center [10, 10] width 8 height 8
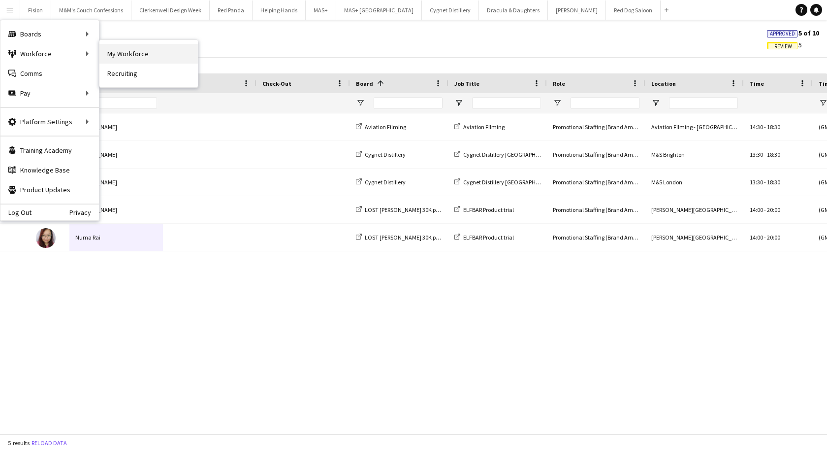
click at [144, 53] on link "My Workforce" at bounding box center [148, 54] width 98 height 20
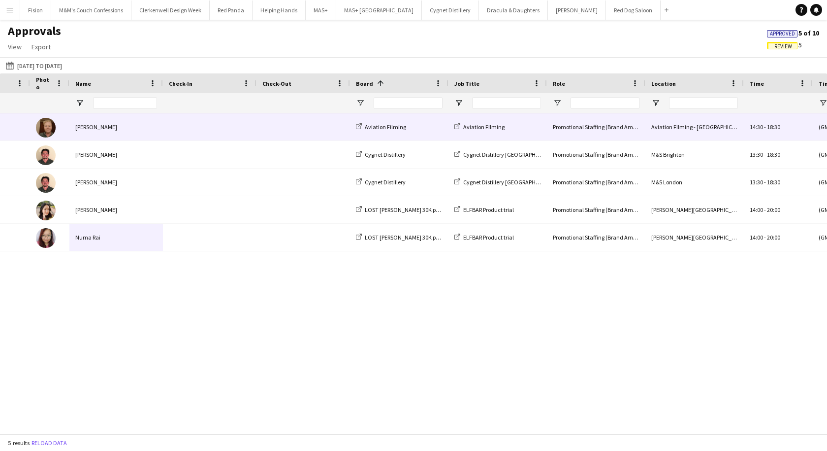
click at [85, 128] on div "[PERSON_NAME]" at bounding box center [116, 126] width 94 height 27
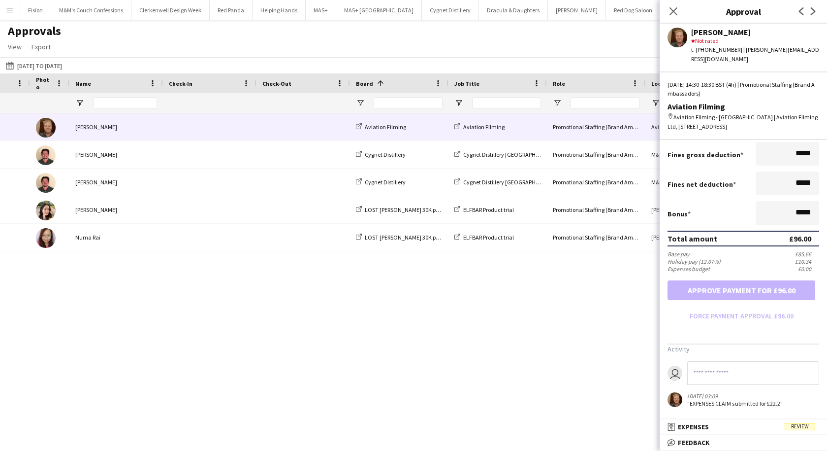
scroll to position [186, 0]
click at [707, 426] on span "Expenses" at bounding box center [693, 426] width 31 height 9
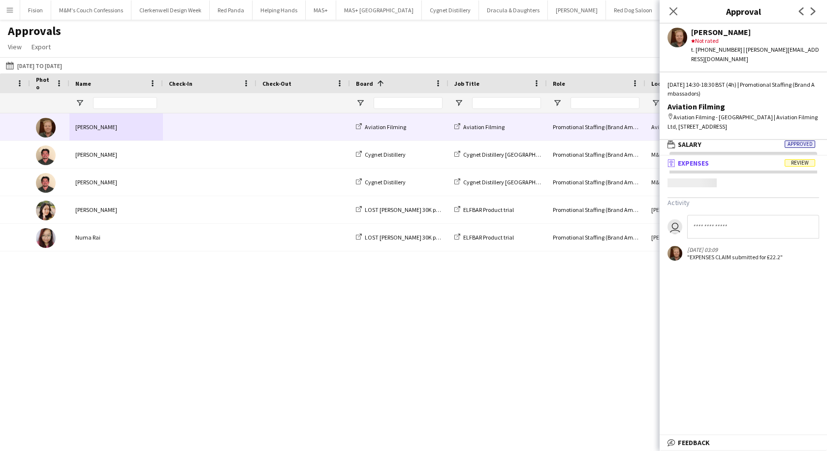
scroll to position [3, 0]
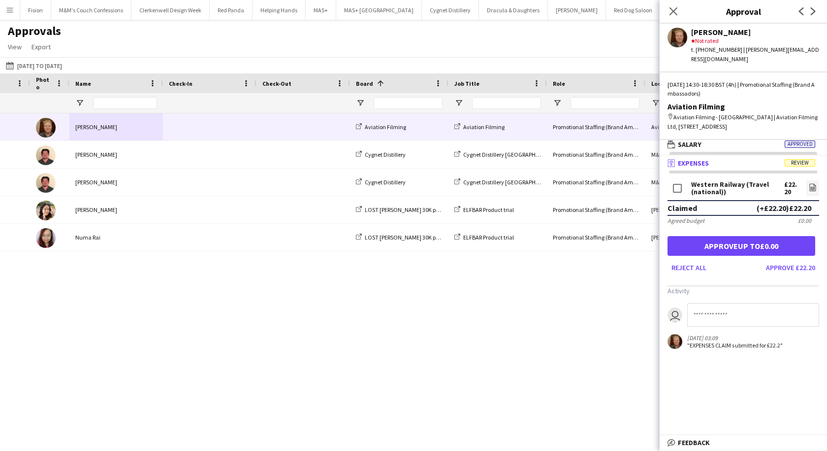
click at [699, 309] on input at bounding box center [753, 315] width 132 height 24
type input "**********"
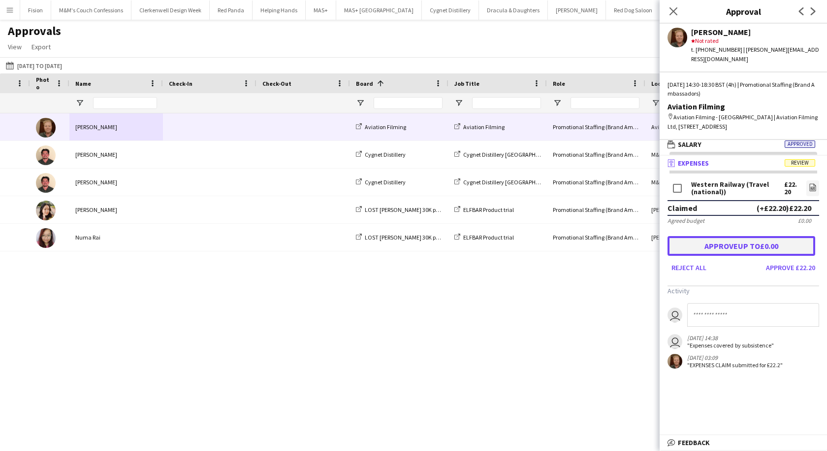
click at [738, 237] on button "Approve up to £0.00" at bounding box center [742, 246] width 148 height 20
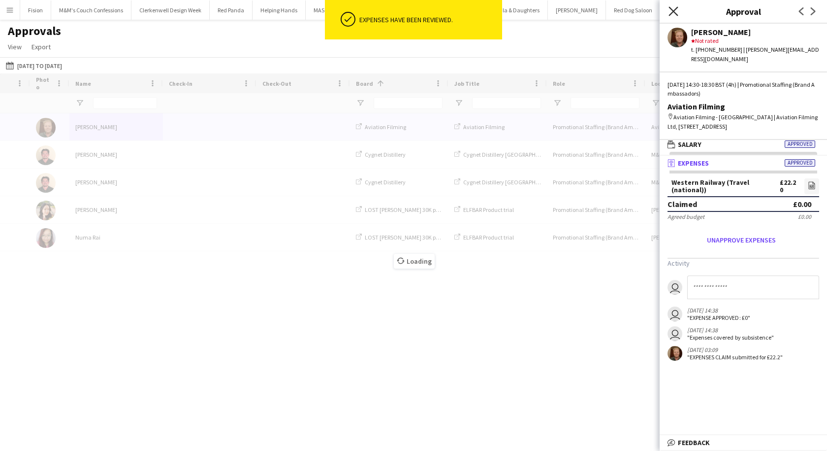
click at [671, 13] on icon "Close pop-in" at bounding box center [673, 10] width 9 height 9
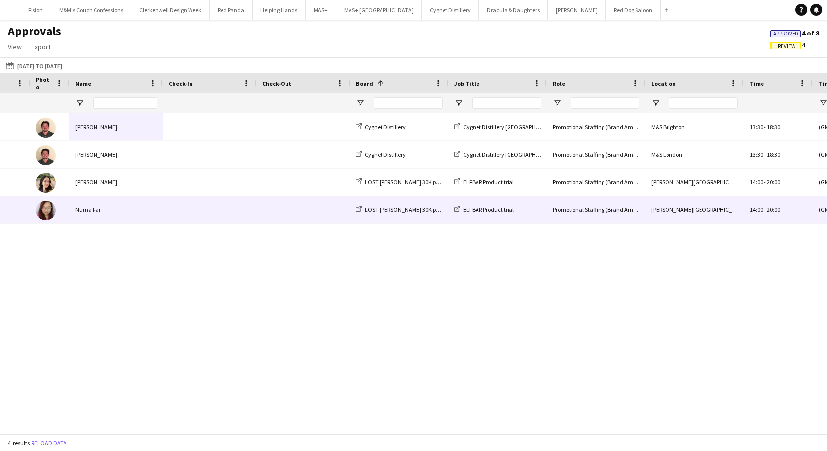
scroll to position [0, 0]
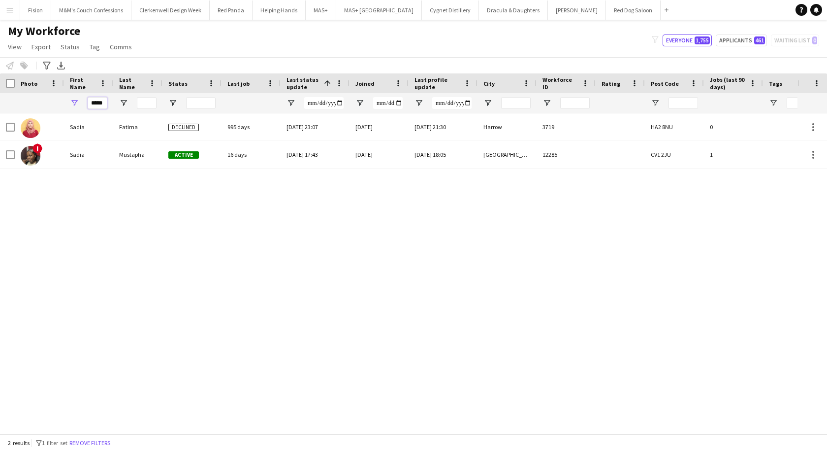
drag, startPoint x: 104, startPoint y: 104, endPoint x: 64, endPoint y: 97, distance: 41.6
click at [64, 97] on div "*****" at bounding box center [692, 103] width 1385 height 20
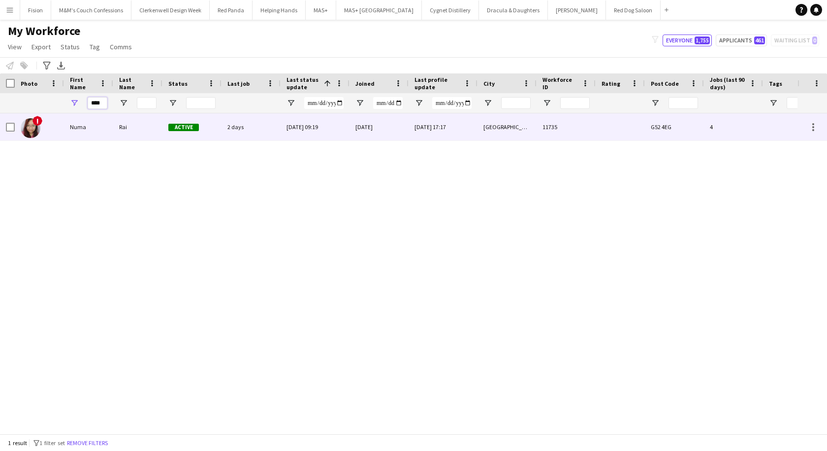
type input "****"
click at [116, 133] on div "Rai" at bounding box center [137, 126] width 49 height 27
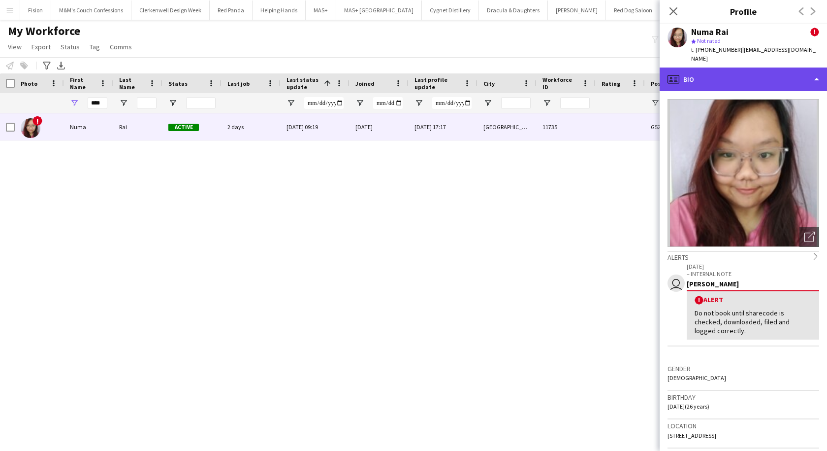
click at [766, 67] on div "profile Bio" at bounding box center [743, 79] width 167 height 24
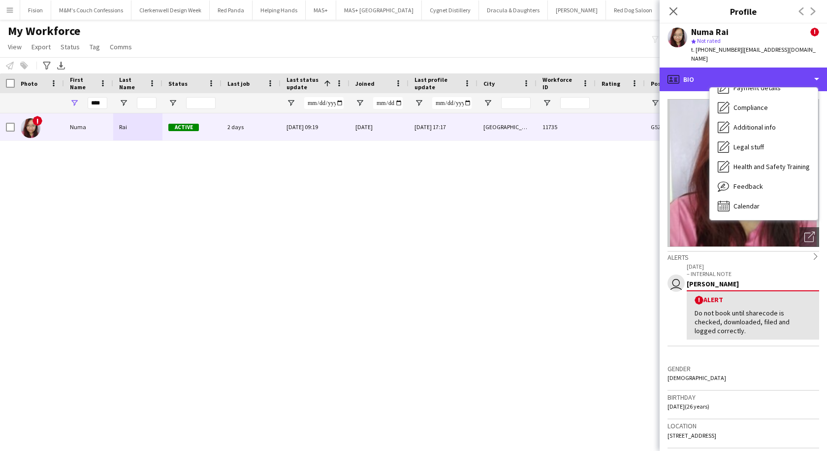
scroll to position [131, 0]
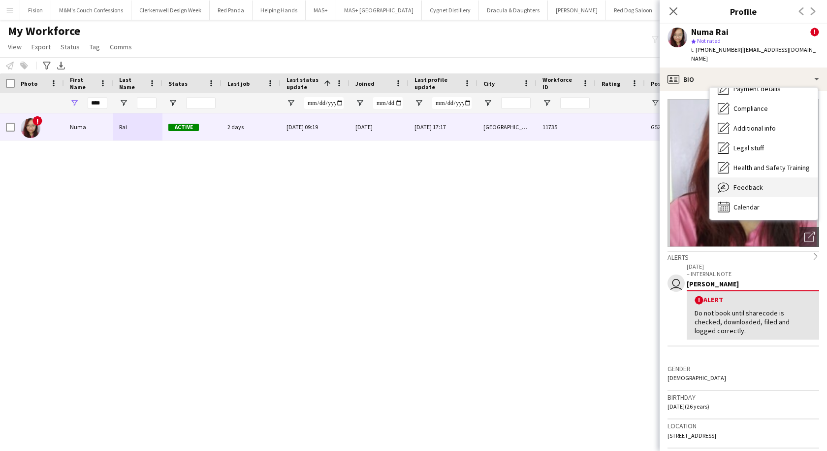
click at [745, 183] on span "Feedback" at bounding box center [749, 187] width 30 height 9
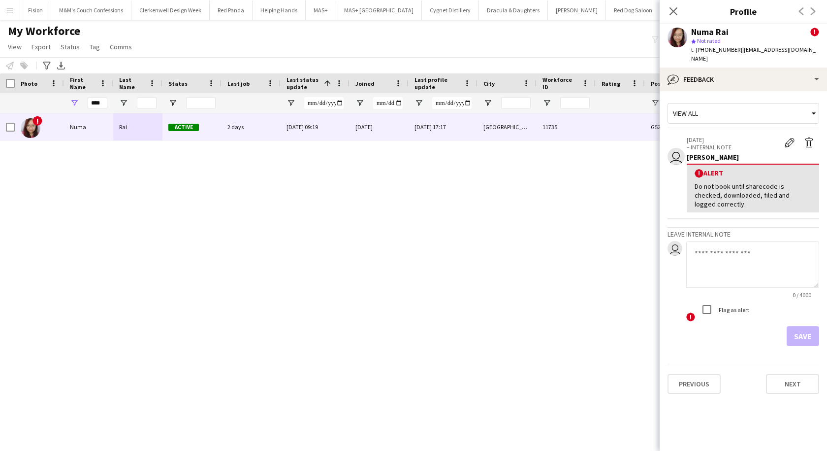
click at [711, 241] on textarea at bounding box center [752, 264] width 133 height 47
type textarea "**********"
click at [809, 326] on button "Save" at bounding box center [803, 336] width 32 height 20
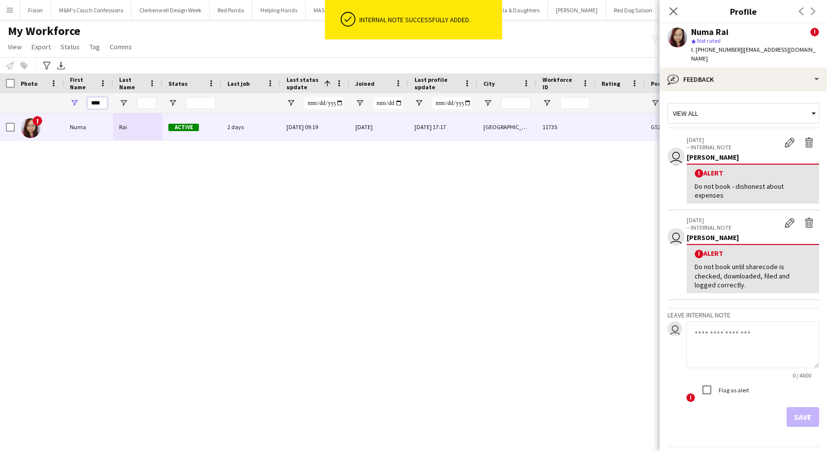
drag, startPoint x: 91, startPoint y: 103, endPoint x: 200, endPoint y: 104, distance: 109.8
click at [200, 104] on div "****" at bounding box center [692, 103] width 1385 height 20
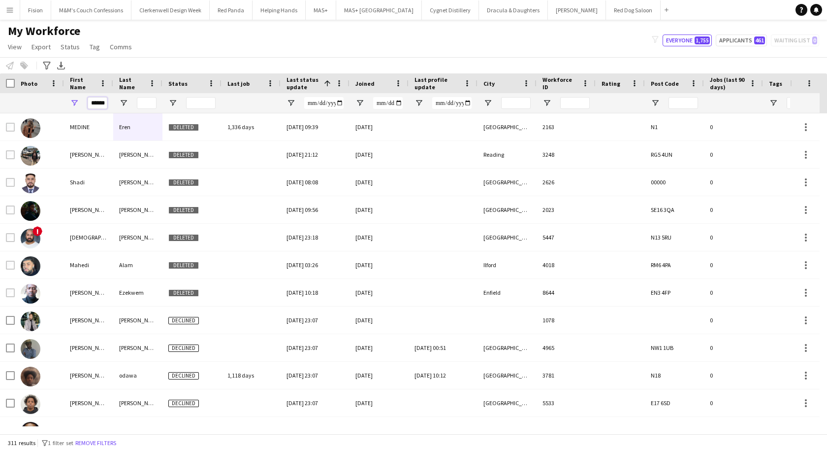
scroll to position [0, 0]
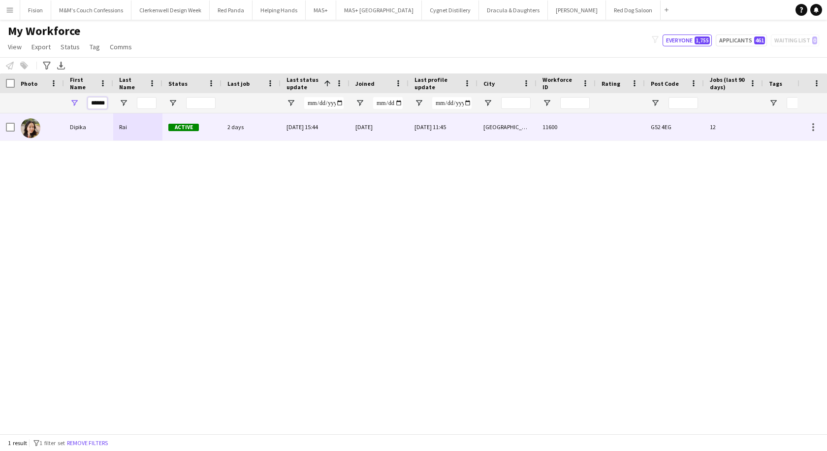
type input "******"
click at [107, 127] on div "Dipika" at bounding box center [88, 126] width 49 height 27
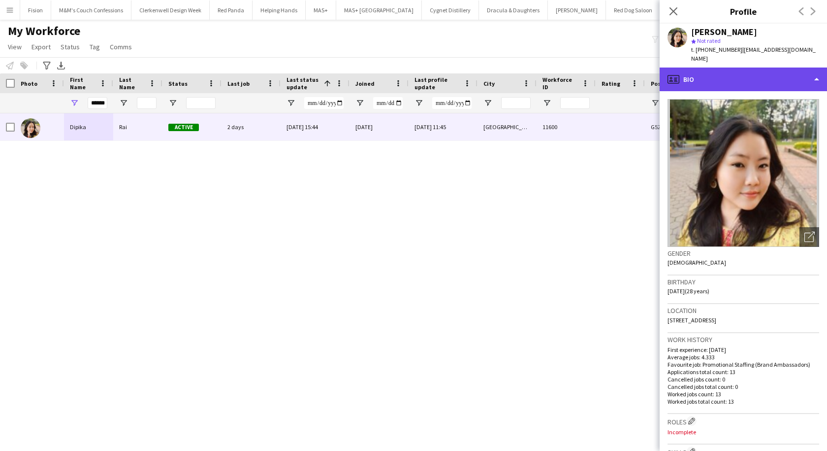
click at [735, 67] on div "profile Bio" at bounding box center [743, 79] width 167 height 24
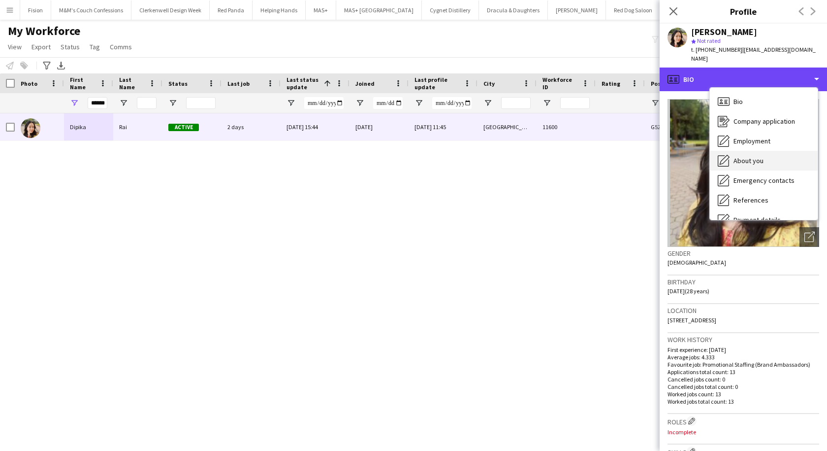
scroll to position [132, 0]
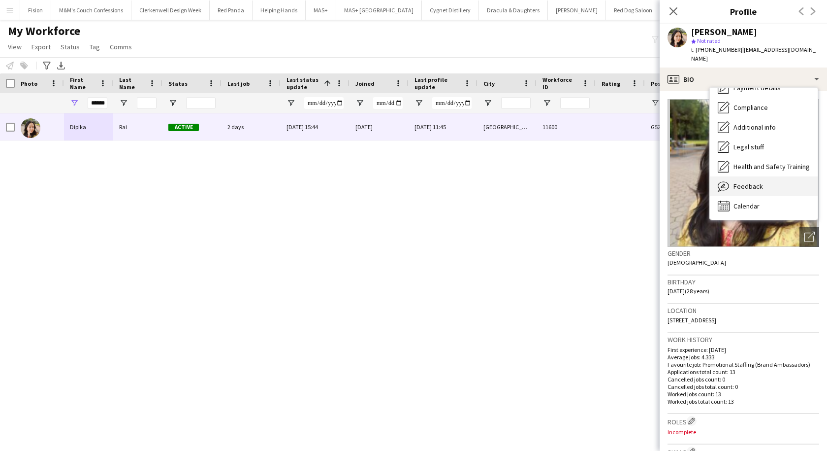
click at [743, 182] on span "Feedback" at bounding box center [749, 186] width 30 height 9
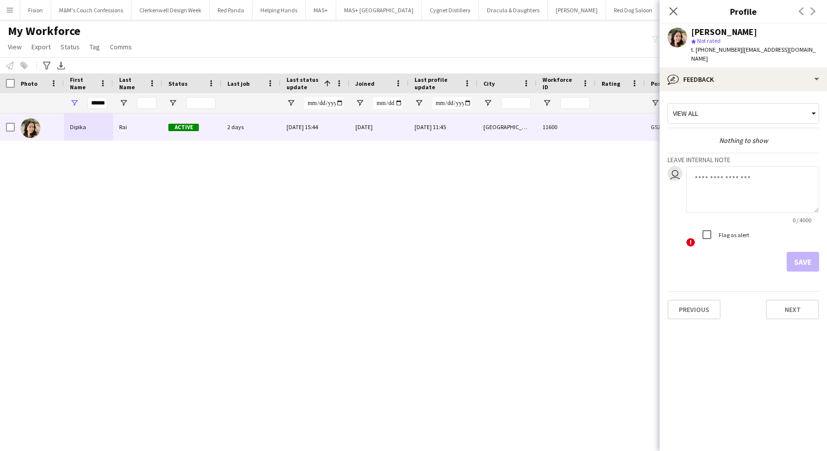
click at [706, 170] on textarea at bounding box center [752, 189] width 133 height 47
type textarea "**********"
click at [798, 252] on button "Save" at bounding box center [803, 262] width 32 height 20
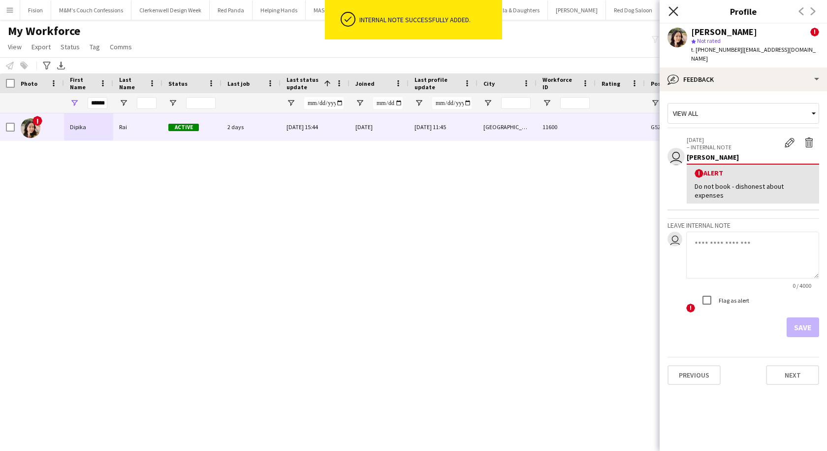
click at [677, 10] on icon "Close pop-in" at bounding box center [673, 10] width 9 height 9
